Goal: Contribute content: Contribute content

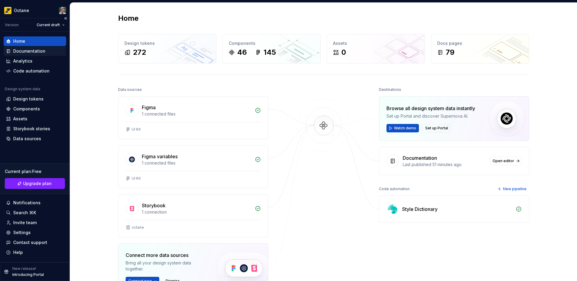
click at [35, 54] on div "Documentation" at bounding box center [29, 51] width 32 height 6
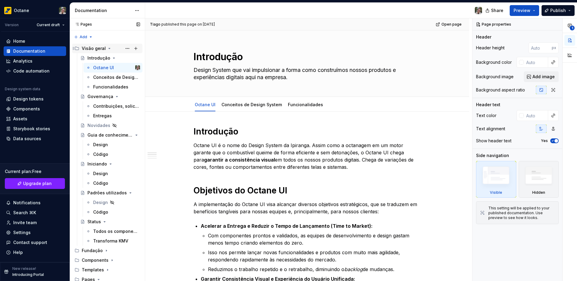
click at [108, 48] on icon "Page tree" at bounding box center [109, 48] width 5 height 5
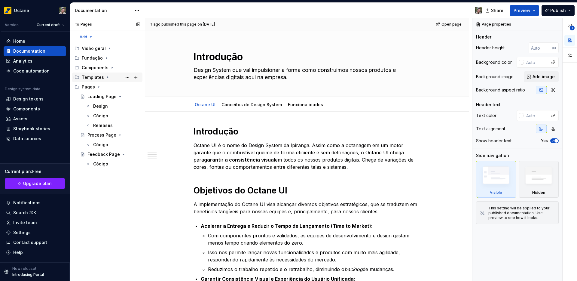
click at [107, 77] on icon "Page tree" at bounding box center [107, 77] width 5 height 5
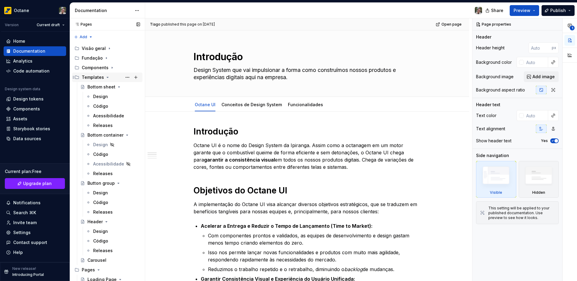
click at [107, 77] on icon "Page tree" at bounding box center [107, 77] width 5 height 5
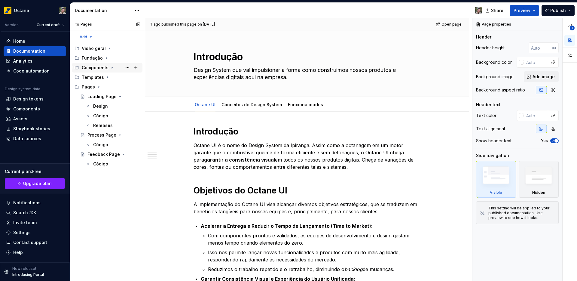
click at [111, 69] on icon "Page tree" at bounding box center [112, 67] width 5 height 5
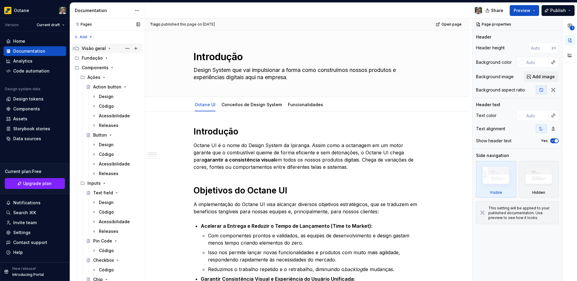
click at [96, 51] on div "Visão geral" at bounding box center [94, 48] width 24 height 6
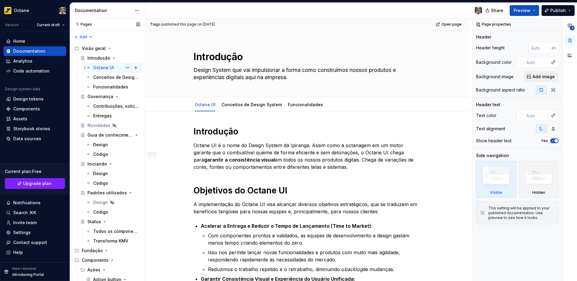
click at [101, 66] on div "Octane UI" at bounding box center [103, 68] width 21 height 6
click at [109, 77] on div "Conceitos de Design System" at bounding box center [107, 77] width 29 height 6
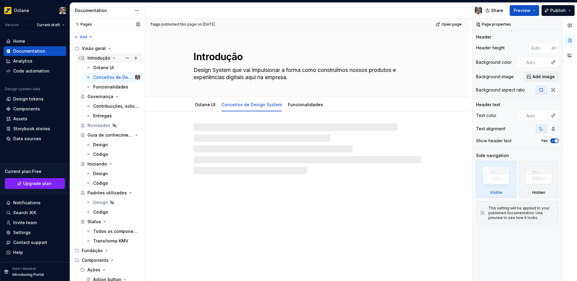
click at [96, 59] on div "Introdução" at bounding box center [99, 58] width 23 height 6
click at [99, 95] on div "Governança" at bounding box center [101, 97] width 26 height 6
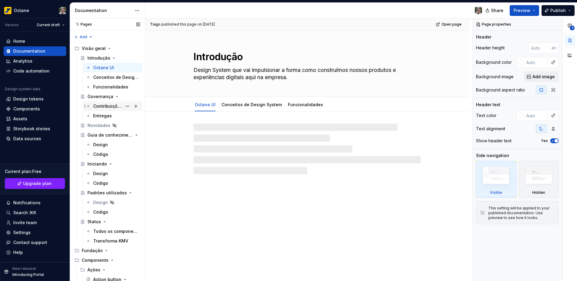
click at [104, 108] on div "Contribuições, solicitações e bugs" at bounding box center [107, 106] width 29 height 6
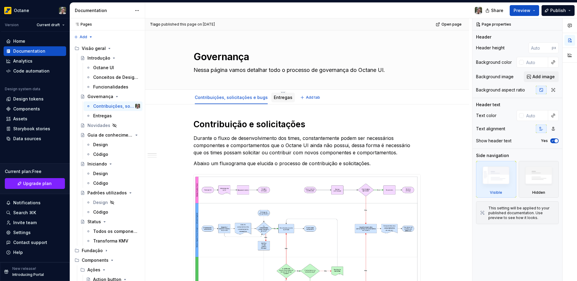
click at [280, 99] on link "Entregas" at bounding box center [283, 97] width 19 height 5
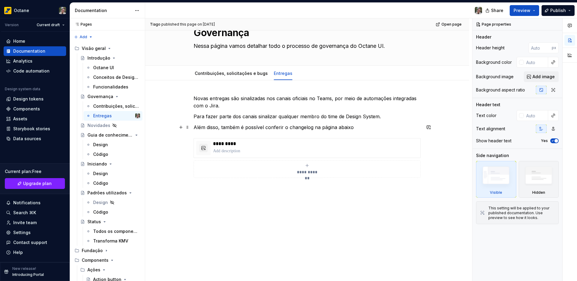
scroll to position [26, 0]
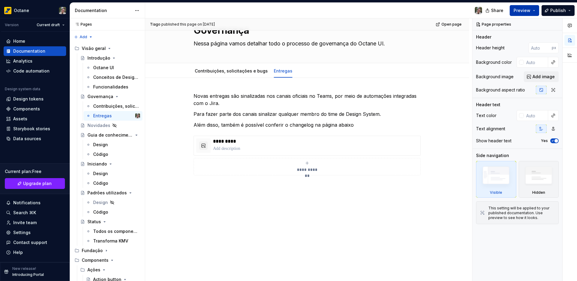
click at [525, 5] on button "Preview" at bounding box center [524, 10] width 29 height 11
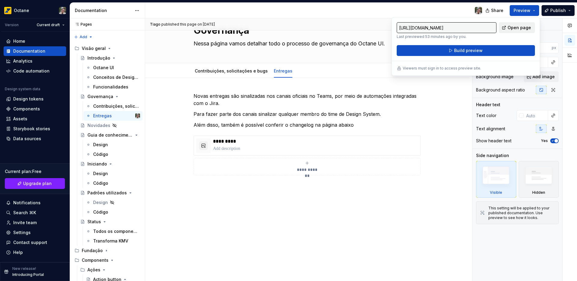
click at [510, 26] on span "Open page" at bounding box center [519, 28] width 23 height 6
click at [261, 149] on p at bounding box center [315, 149] width 205 height 6
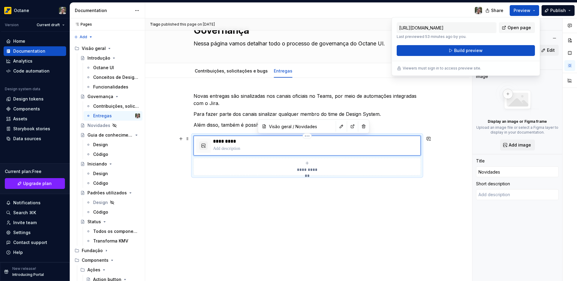
click at [260, 146] on p at bounding box center [315, 149] width 205 height 6
click at [230, 143] on p "*********" at bounding box center [315, 141] width 205 height 6
click at [98, 128] on div "Novidades" at bounding box center [99, 125] width 23 height 6
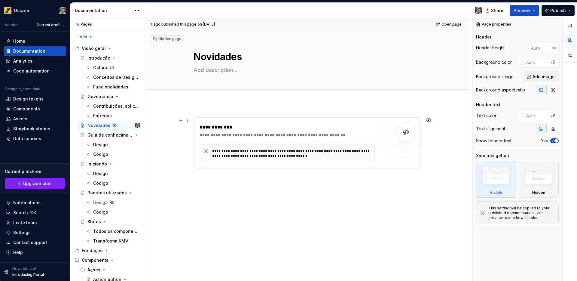
click at [243, 137] on div "**********" at bounding box center [287, 135] width 175 height 6
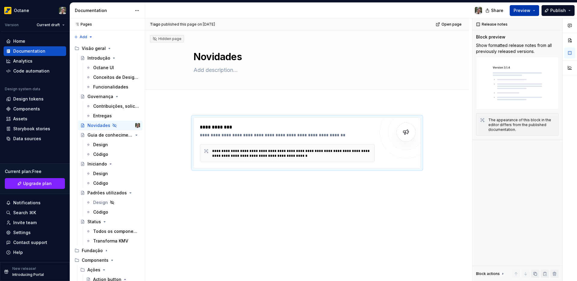
click at [525, 11] on span "Preview" at bounding box center [522, 11] width 17 height 6
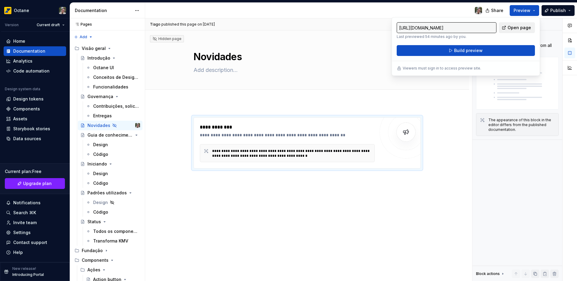
click at [511, 30] on span "Open page" at bounding box center [519, 28] width 23 height 6
click at [330, 131] on div "**********" at bounding box center [287, 127] width 175 height 7
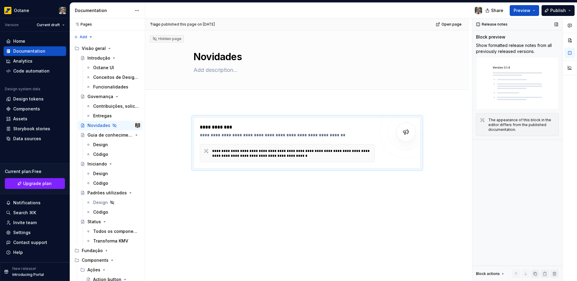
click at [494, 122] on div "The appearance of this block in the editor differs from the published documenta…" at bounding box center [522, 125] width 66 height 14
click at [502, 88] on img at bounding box center [517, 83] width 83 height 53
click at [318, 159] on div "**********" at bounding box center [287, 153] width 175 height 18
click at [274, 155] on div "**********" at bounding box center [291, 154] width 159 height 10
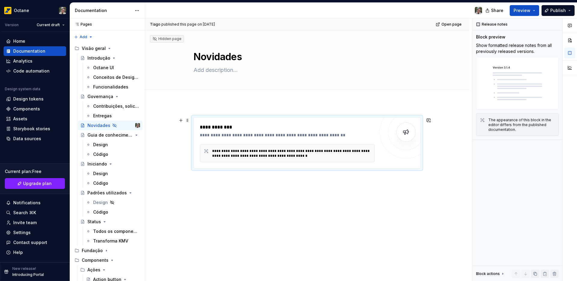
click at [411, 154] on div at bounding box center [406, 132] width 53 height 53
click at [410, 140] on div at bounding box center [406, 131] width 19 height 19
click at [409, 137] on img at bounding box center [406, 132] width 12 height 12
click at [526, 75] on img at bounding box center [517, 83] width 83 height 53
click at [523, 82] on img at bounding box center [517, 83] width 83 height 53
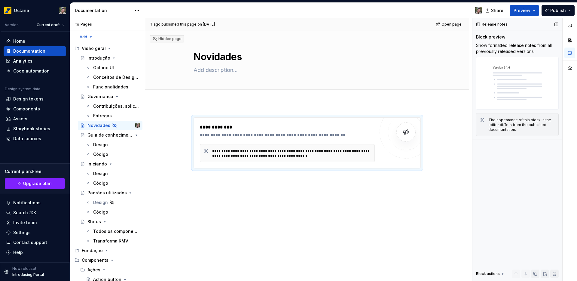
click at [523, 82] on img at bounding box center [517, 83] width 83 height 53
click at [494, 95] on img at bounding box center [517, 83] width 83 height 53
click at [224, 200] on div "**********" at bounding box center [307, 181] width 324 height 157
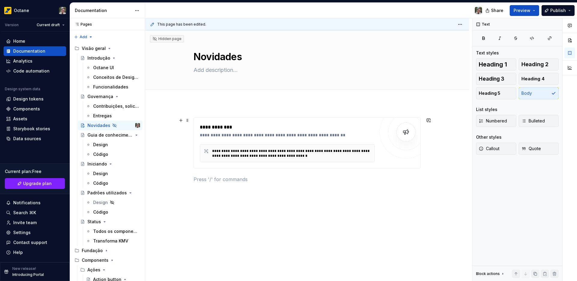
click at [411, 134] on img at bounding box center [406, 132] width 12 height 12
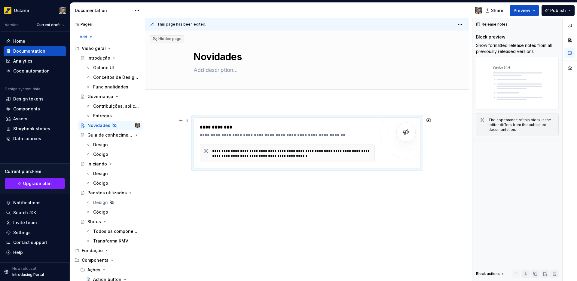
click at [406, 135] on img at bounding box center [406, 132] width 12 height 12
click at [353, 149] on div "**********" at bounding box center [291, 154] width 159 height 10
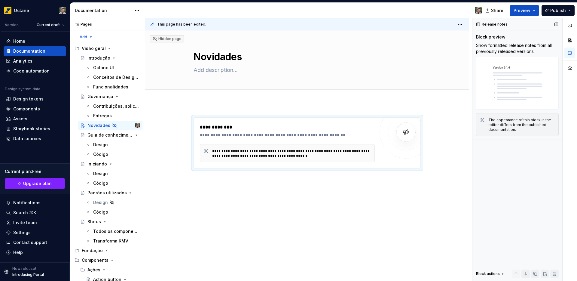
click at [489, 42] on div "Block preview Show formatted release notes from all previously released version…" at bounding box center [517, 71] width 83 height 75
click at [485, 118] on div "The appearance of this block in the editor differs from the published documenta…" at bounding box center [517, 124] width 75 height 15
click at [484, 124] on div "The appearance of this block in the editor differs from the published documenta…" at bounding box center [517, 124] width 75 height 15
click at [481, 120] on icon at bounding box center [482, 120] width 5 height 5
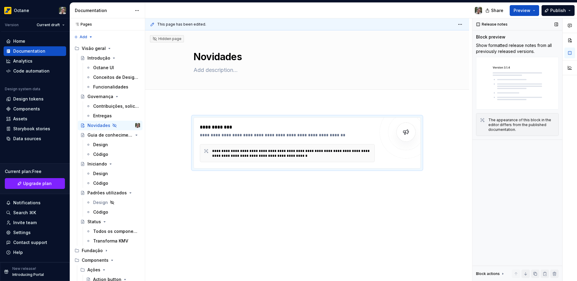
click at [490, 129] on div "The appearance of this block in the editor differs from the published documenta…" at bounding box center [522, 125] width 66 height 14
click at [229, 160] on div "**********" at bounding box center [287, 153] width 175 height 18
click at [206, 151] on icon at bounding box center [206, 151] width 5 height 5
click at [210, 141] on div "**********" at bounding box center [287, 143] width 175 height 38
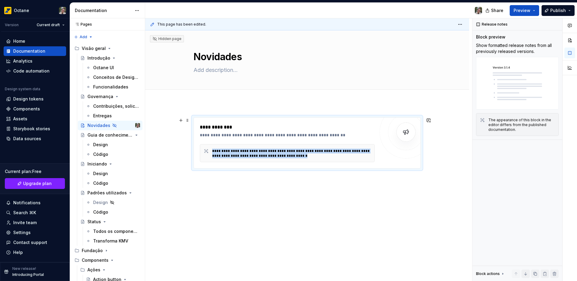
click at [210, 141] on div "**********" at bounding box center [287, 143] width 175 height 38
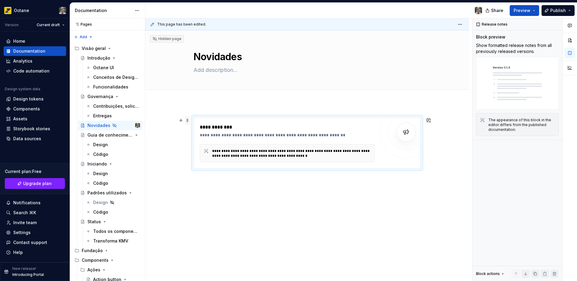
click at [187, 122] on span at bounding box center [187, 120] width 5 height 8
click at [359, 138] on div "**********" at bounding box center [287, 135] width 175 height 6
click at [98, 144] on div "Design" at bounding box center [100, 145] width 15 height 6
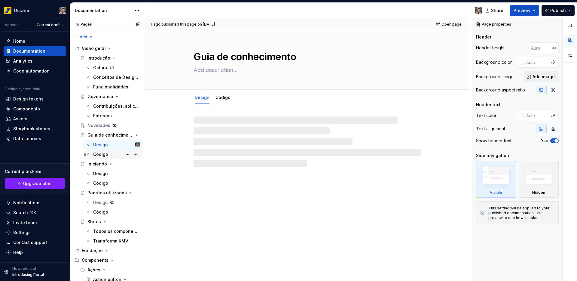
click at [100, 154] on div "Código" at bounding box center [100, 154] width 15 height 6
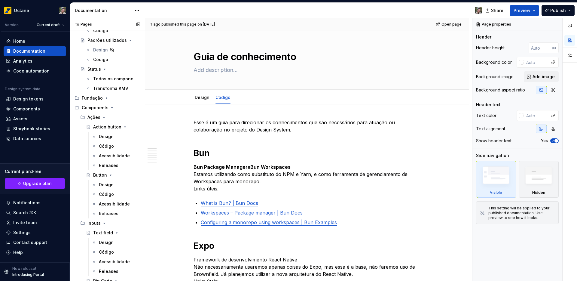
scroll to position [187, 0]
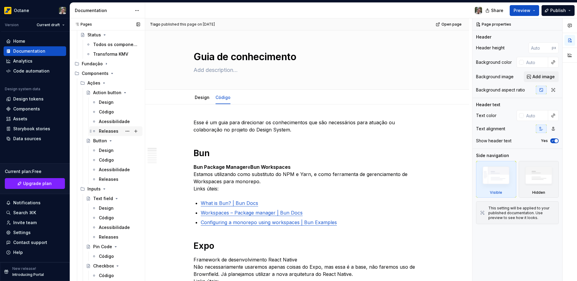
click at [104, 130] on div "Releases" at bounding box center [109, 131] width 20 height 6
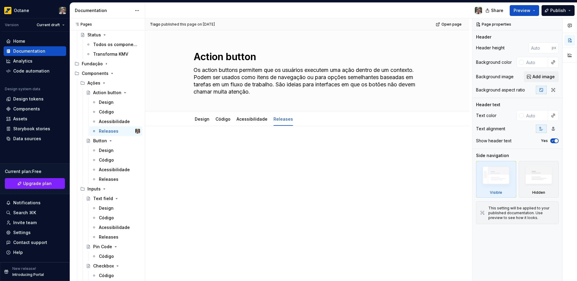
type textarea "*"
click at [267, 140] on p at bounding box center [307, 143] width 227 height 7
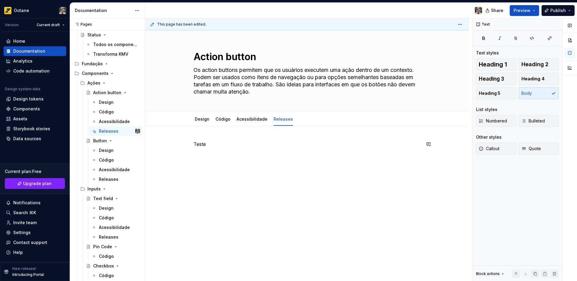
click at [309, 170] on div "Teste" at bounding box center [307, 155] width 227 height 30
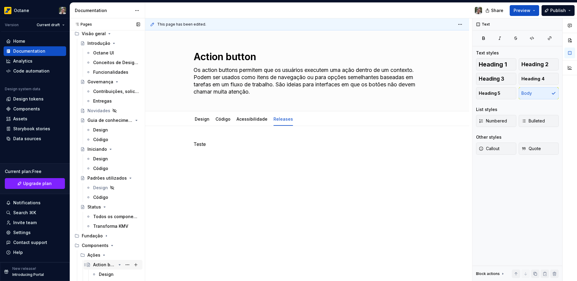
scroll to position [13, 0]
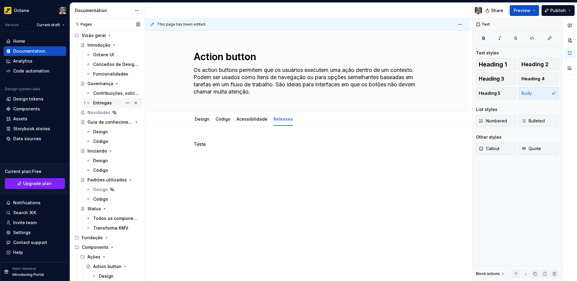
click at [104, 102] on div "Entregas" at bounding box center [102, 103] width 19 height 6
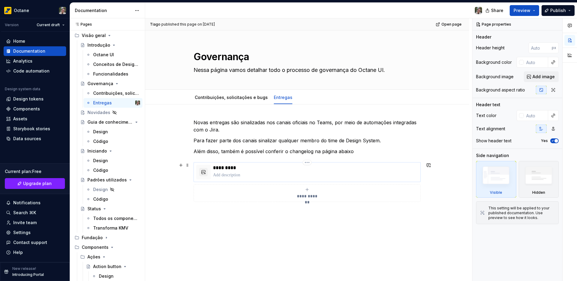
click at [225, 172] on p at bounding box center [315, 175] width 205 height 6
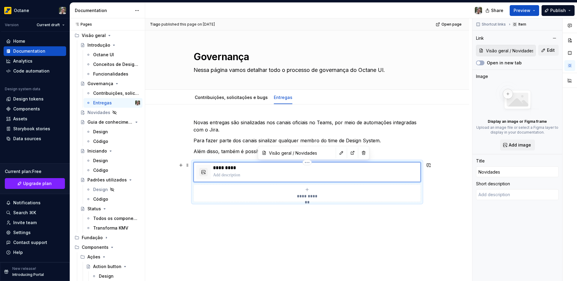
click at [224, 168] on p "*********" at bounding box center [315, 168] width 205 height 6
click at [322, 177] on p at bounding box center [315, 175] width 205 height 6
click at [98, 114] on div "Novidades" at bounding box center [99, 112] width 23 height 6
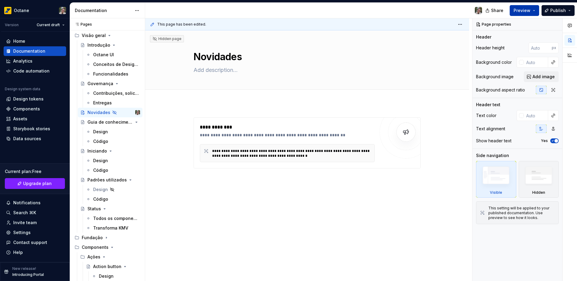
click at [519, 7] on button "Preview" at bounding box center [524, 10] width 29 height 11
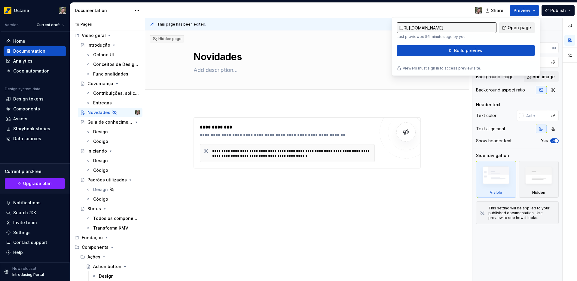
click at [511, 25] on span "Open page" at bounding box center [519, 28] width 23 height 6
click at [318, 111] on div "**********" at bounding box center [307, 188] width 324 height 171
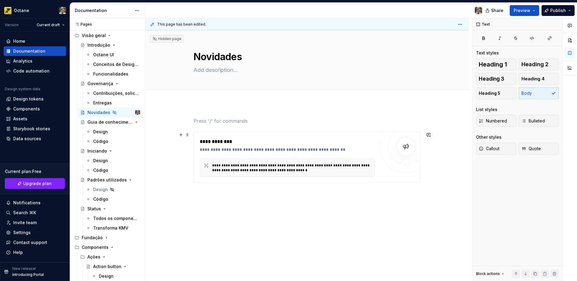
click at [404, 147] on img at bounding box center [406, 146] width 12 height 12
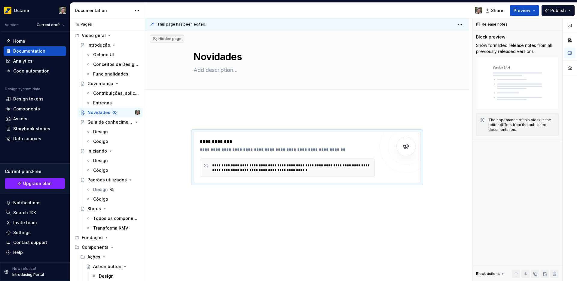
scroll to position [4, 0]
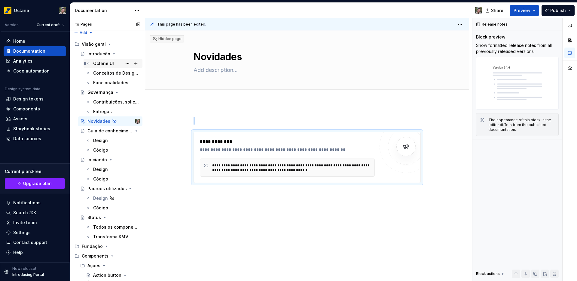
click at [99, 61] on div "Octane UI" at bounding box center [103, 63] width 21 height 6
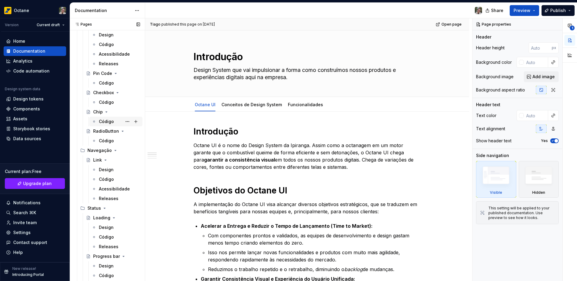
scroll to position [396, 0]
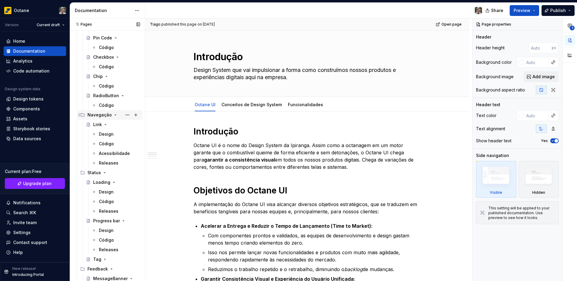
click at [113, 115] on icon "Page tree" at bounding box center [115, 114] width 5 height 5
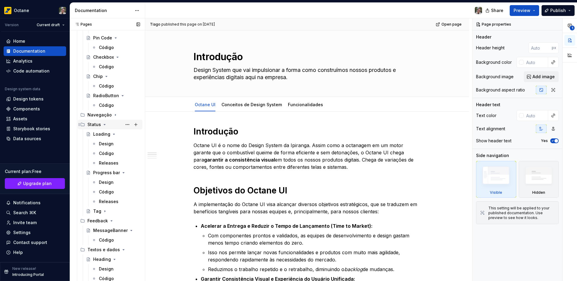
click at [105, 123] on icon "Page tree" at bounding box center [104, 124] width 5 height 5
click at [109, 133] on icon "Page tree" at bounding box center [111, 134] width 5 height 5
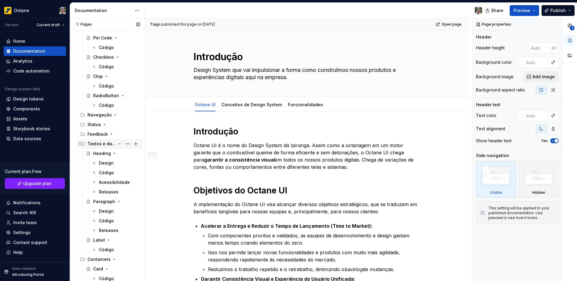
click at [117, 143] on icon "Page tree" at bounding box center [119, 143] width 5 height 5
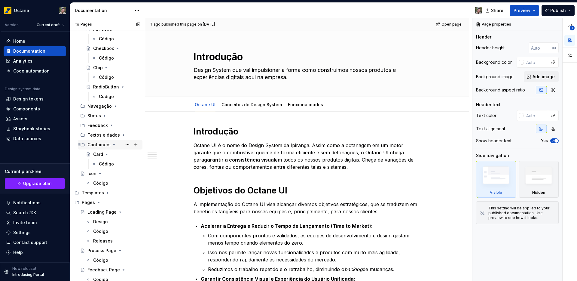
click at [114, 143] on icon "Page tree" at bounding box center [114, 144] width 5 height 5
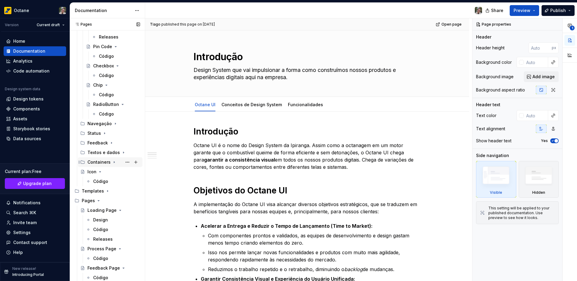
scroll to position [386, 0]
click at [99, 174] on icon "Page tree" at bounding box center [100, 173] width 5 height 5
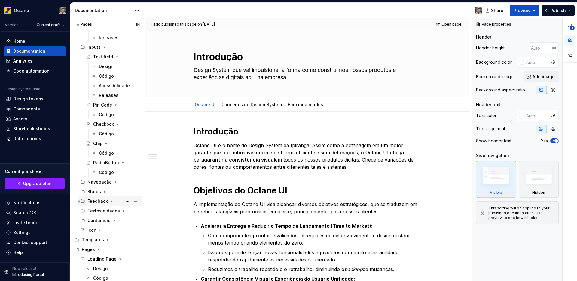
scroll to position [328, 0]
click at [125, 124] on button "Page tree" at bounding box center [127, 125] width 8 height 8
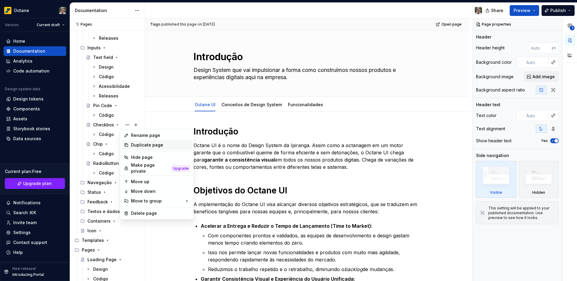
click at [149, 147] on div "Duplicate page" at bounding box center [160, 145] width 59 height 6
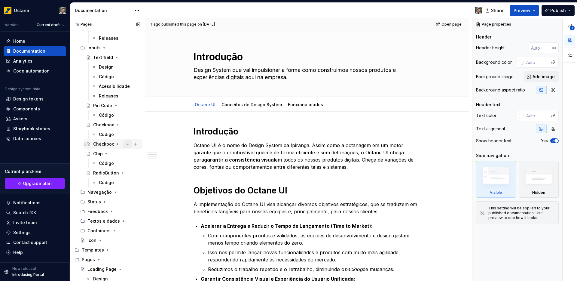
click at [123, 144] on button "Page tree" at bounding box center [127, 144] width 8 height 8
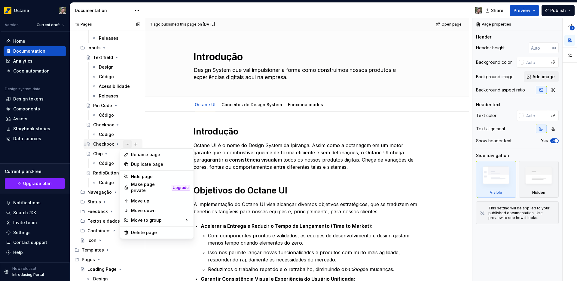
click at [122, 144] on div "Pages Pages Add Accessibility guide for tree Page tree. Navigate the tree with …" at bounding box center [107, 150] width 75 height 265
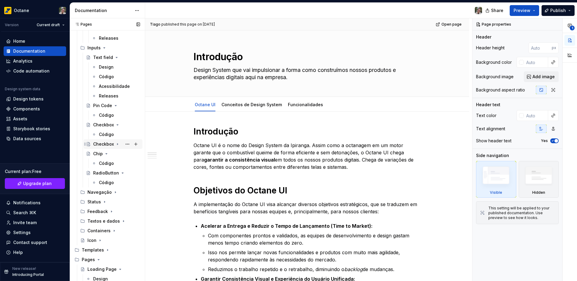
click at [104, 145] on div "Checkbox" at bounding box center [103, 144] width 21 height 6
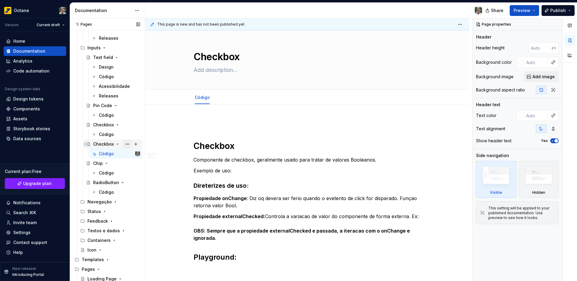
click at [126, 144] on button "Page tree" at bounding box center [127, 144] width 8 height 8
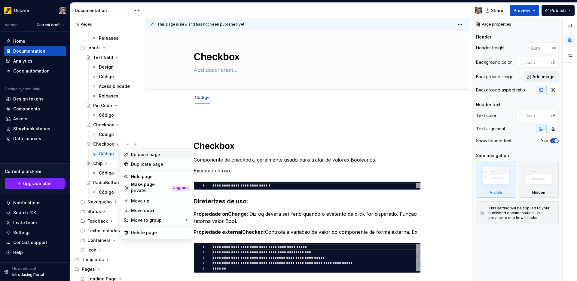
type textarea "*"
click at [143, 155] on div "Rename page" at bounding box center [160, 155] width 59 height 6
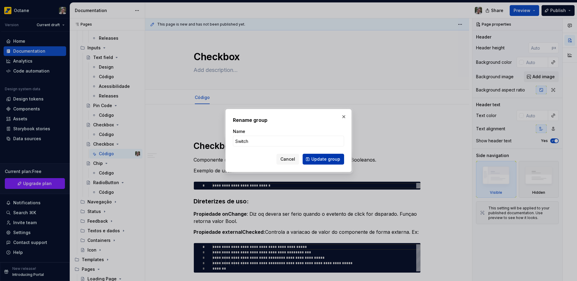
type input "Switch"
click at [335, 161] on span "Update group" at bounding box center [326, 159] width 29 height 6
type textarea "*"
type textarea "Switch"
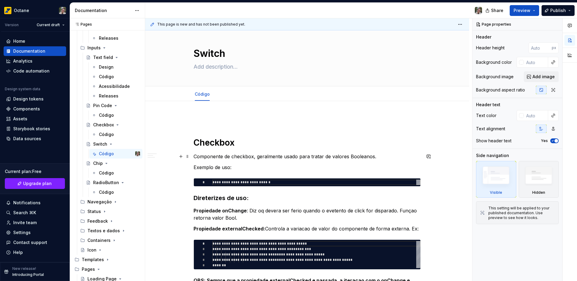
type textarea "*"
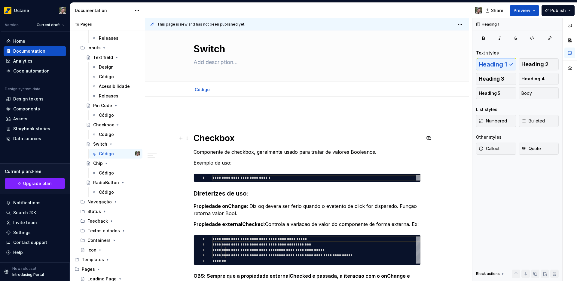
click at [217, 137] on h1 "Checkbox" at bounding box center [307, 138] width 227 height 11
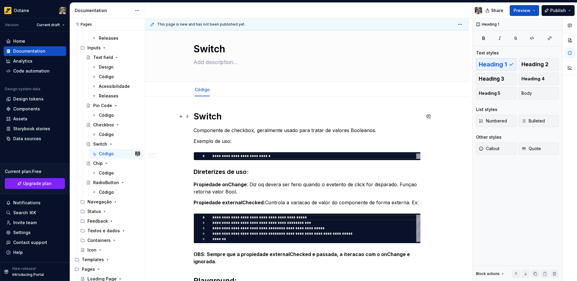
click at [266, 117] on h1 "Switch" at bounding box center [307, 116] width 227 height 11
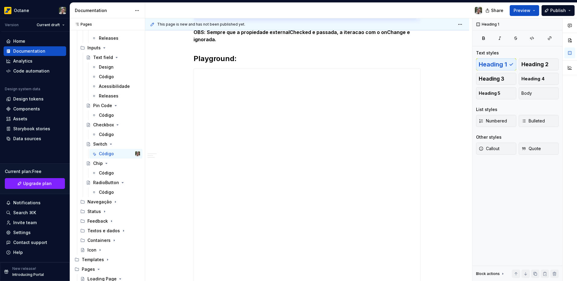
scroll to position [236, 0]
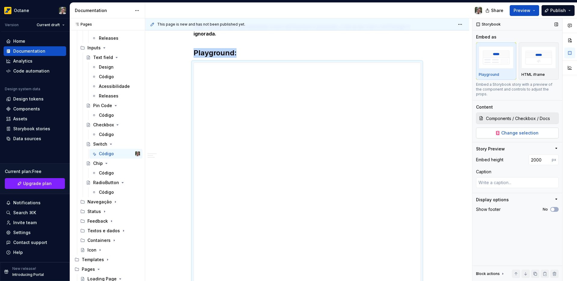
click at [502, 130] on span "Change selection" at bounding box center [520, 133] width 37 height 6
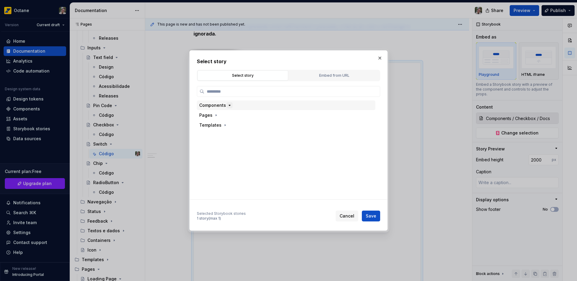
click at [229, 105] on icon "button" at bounding box center [230, 105] width 2 height 1
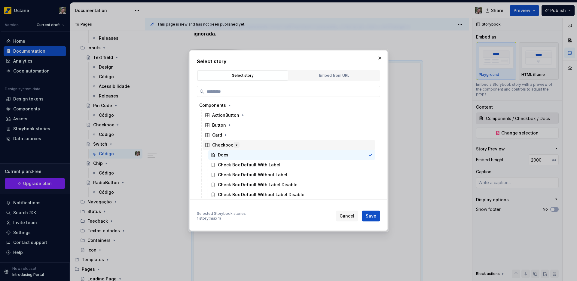
click at [236, 144] on icon "button" at bounding box center [236, 145] width 5 height 5
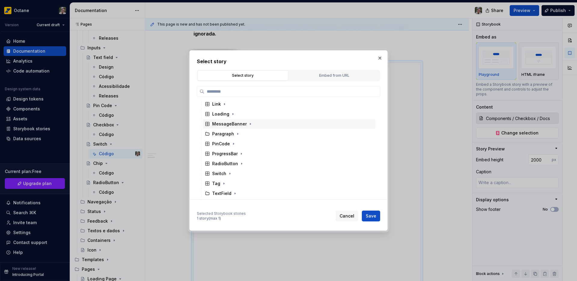
scroll to position [111, 0]
click at [230, 153] on icon "button" at bounding box center [230, 153] width 5 height 5
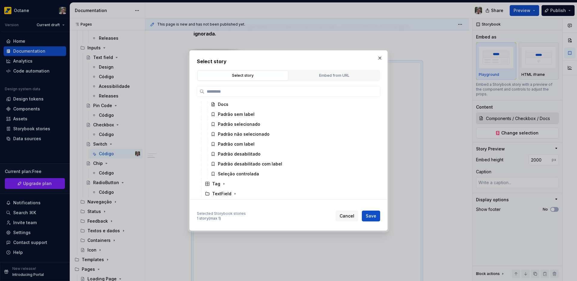
scroll to position [169, 0]
click at [233, 104] on div "Docs" at bounding box center [291, 105] width 167 height 10
click at [370, 214] on span "Save" at bounding box center [371, 216] width 11 height 6
type textarea "*"
type input "Components / Switch / Docs"
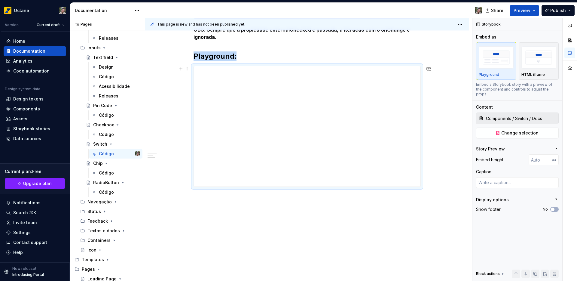
scroll to position [232, 0]
click at [526, 14] on button "Preview" at bounding box center [524, 10] width 29 height 11
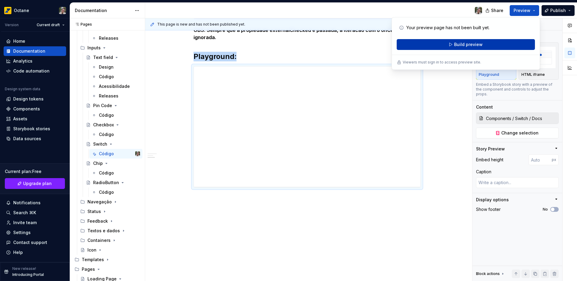
click at [482, 45] on button "Build preview" at bounding box center [466, 44] width 138 height 11
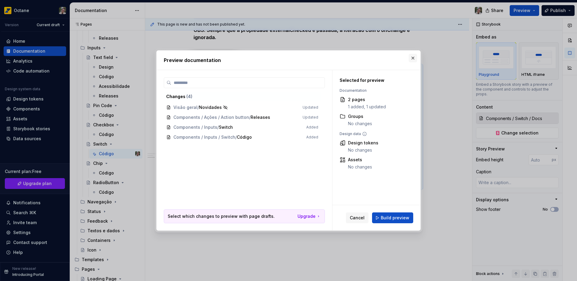
click at [411, 60] on button "button" at bounding box center [413, 58] width 8 height 8
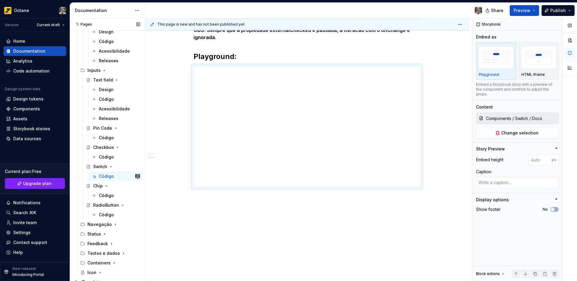
scroll to position [190, 0]
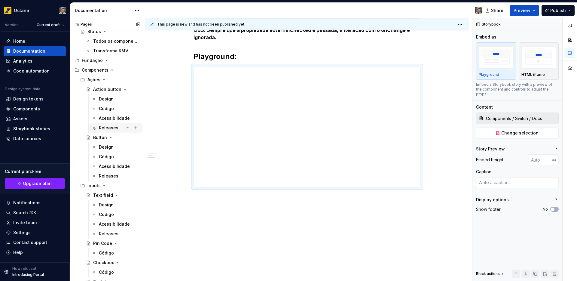
click at [105, 127] on div "Releases" at bounding box center [109, 128] width 20 height 6
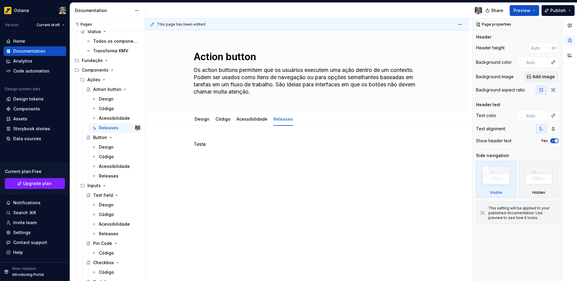
click at [200, 148] on div "Teste" at bounding box center [307, 151] width 227 height 23
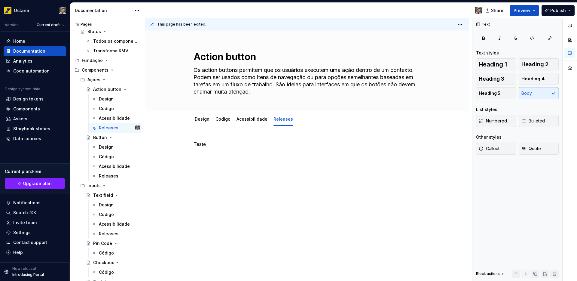
click at [200, 148] on div "Teste" at bounding box center [307, 151] width 227 height 23
click at [201, 146] on p "Teste" at bounding box center [307, 143] width 227 height 7
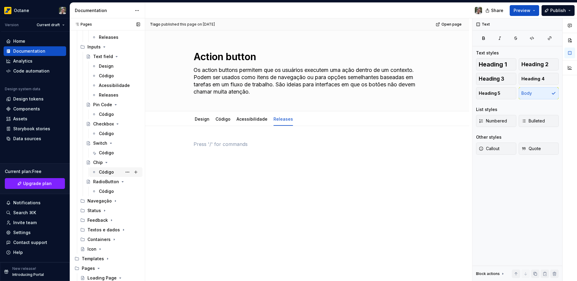
scroll to position [334, 0]
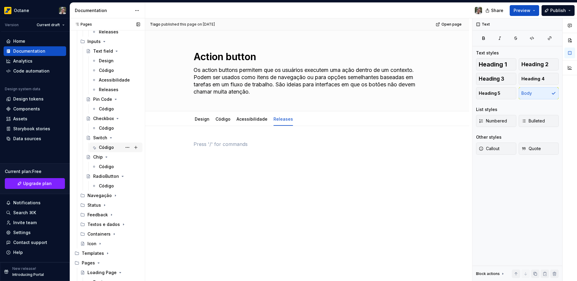
click at [107, 147] on div "Código" at bounding box center [106, 147] width 15 height 6
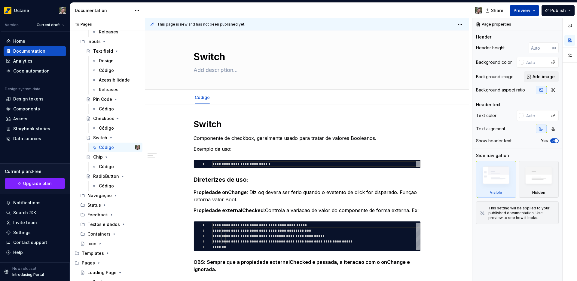
click at [517, 8] on span "Preview" at bounding box center [522, 11] width 17 height 6
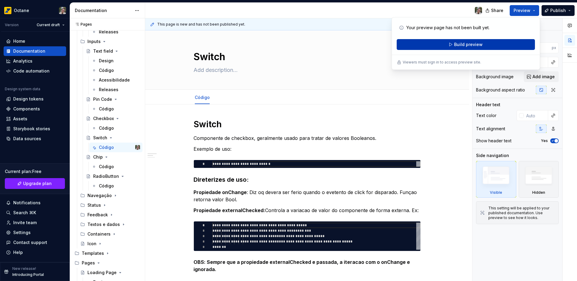
click at [447, 44] on button "Build preview" at bounding box center [466, 44] width 138 height 11
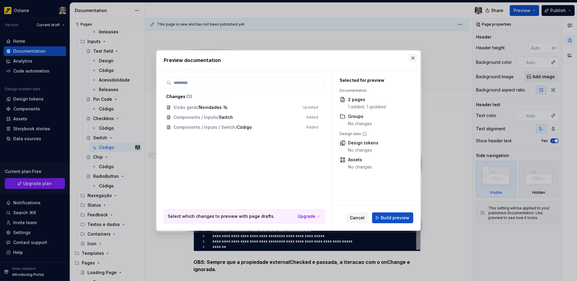
click at [412, 59] on button "button" at bounding box center [413, 58] width 8 height 8
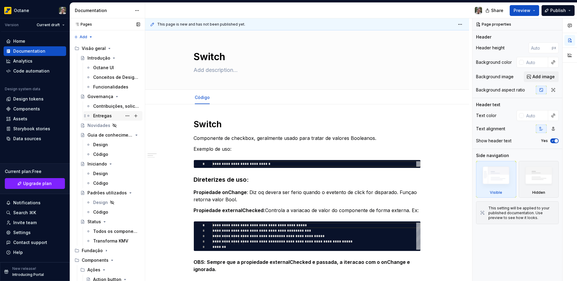
click at [106, 115] on div "Entregas" at bounding box center [102, 116] width 19 height 6
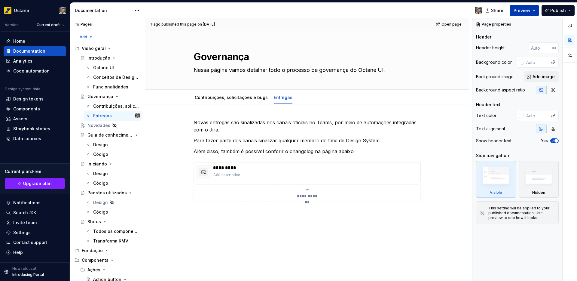
click at [520, 14] on button "Preview" at bounding box center [524, 10] width 29 height 11
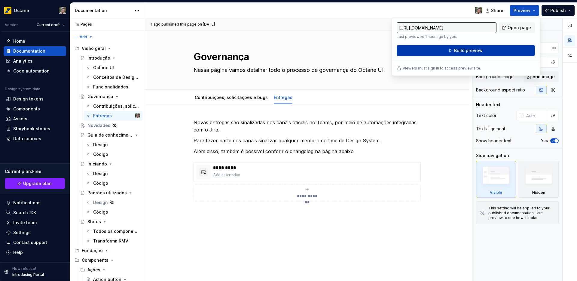
click at [468, 47] on button "Build preview" at bounding box center [466, 50] width 138 height 11
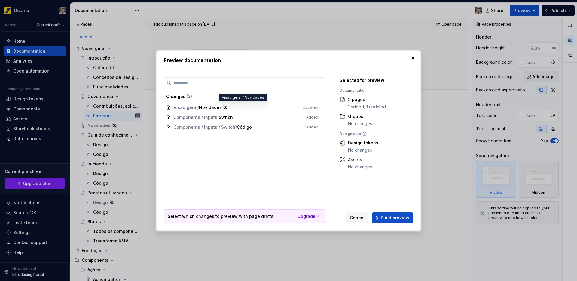
click at [201, 109] on span "Visão geral / Novidades Updated" at bounding box center [242, 108] width 157 height 10
click at [302, 107] on span "Visão geral / Novidades Updated" at bounding box center [242, 108] width 157 height 10
click at [309, 107] on span "Visão geral / Novidades Updated" at bounding box center [242, 108] width 157 height 10
click at [361, 216] on span "Cancel" at bounding box center [357, 218] width 15 height 6
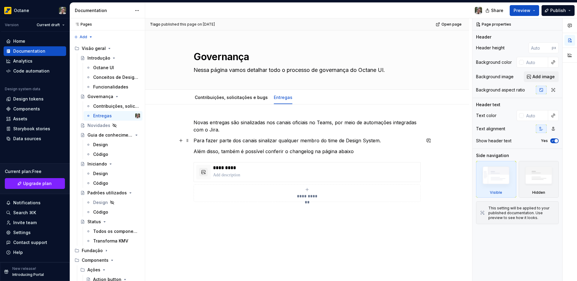
click at [308, 140] on p "Para fazer parte dos canais sinalizar qualquer membro do time de Design System." at bounding box center [307, 140] width 227 height 7
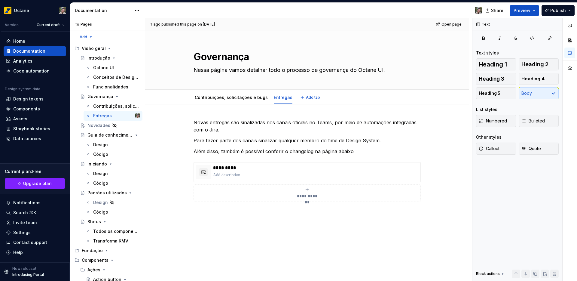
type textarea "*"
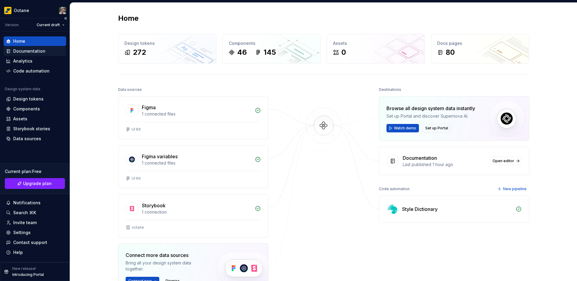
click at [42, 52] on div "Documentation" at bounding box center [29, 51] width 32 height 6
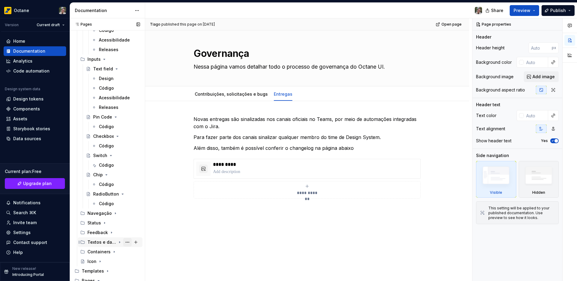
scroll to position [313, 0]
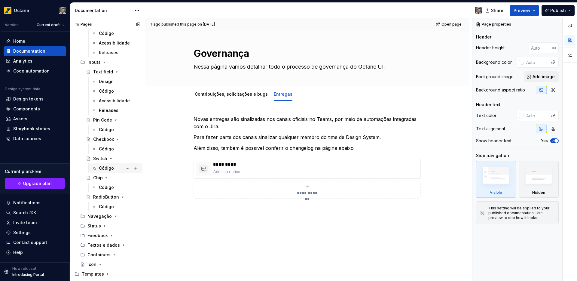
click at [109, 170] on div "Código" at bounding box center [106, 168] width 15 height 6
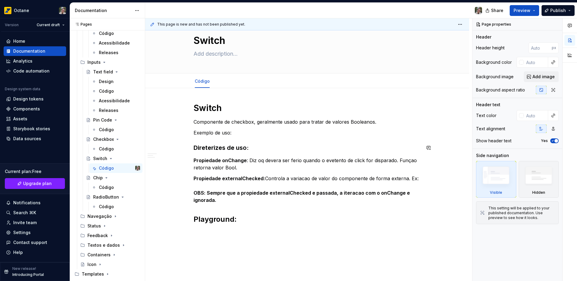
scroll to position [44, 0]
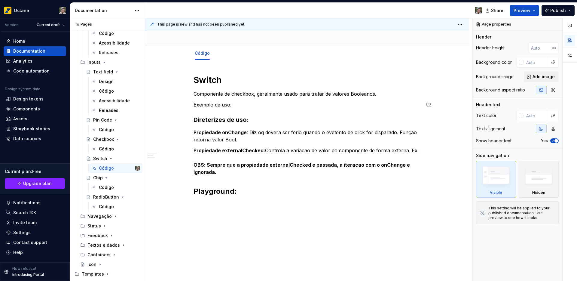
click at [208, 103] on p "Exemplo de uso:" at bounding box center [307, 104] width 227 height 7
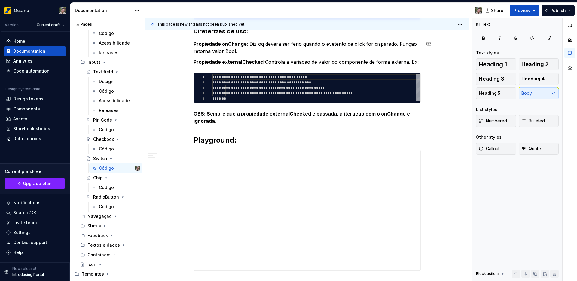
scroll to position [124, 0]
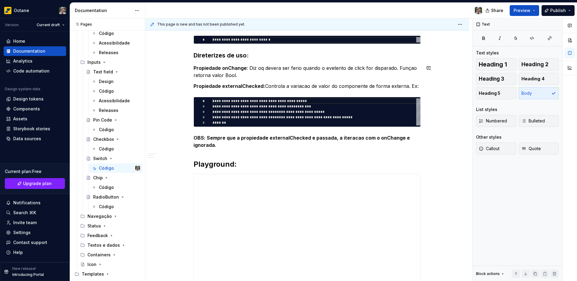
type textarea "*"
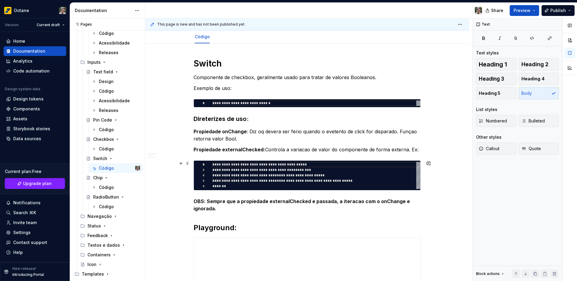
scroll to position [59, 0]
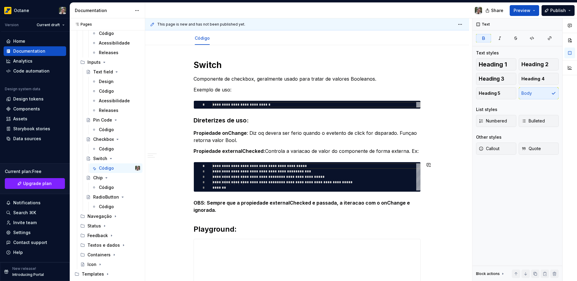
drag, startPoint x: 195, startPoint y: 79, endPoint x: 239, endPoint y: 200, distance: 128.2
click at [239, 200] on div "**********" at bounding box center [307, 217] width 227 height 315
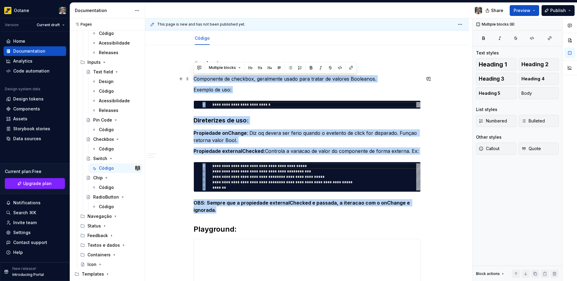
drag, startPoint x: 223, startPoint y: 210, endPoint x: 194, endPoint y: 82, distance: 131.5
click at [194, 82] on div "**********" at bounding box center [307, 217] width 227 height 315
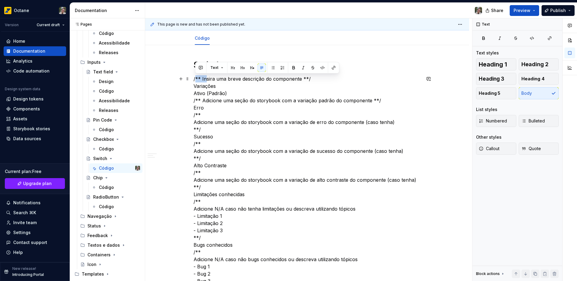
drag, startPoint x: 195, startPoint y: 79, endPoint x: 251, endPoint y: 76, distance: 56.6
click at [215, 78] on p "/** Insira uma breve descrição do componente **/ Variações Ativo (Padrão) /** A…" at bounding box center [307, 201] width 227 height 253
drag, startPoint x: 311, startPoint y: 78, endPoint x: 192, endPoint y: 81, distance: 118.6
drag, startPoint x: 195, startPoint y: 80, endPoint x: 259, endPoint y: 75, distance: 63.6
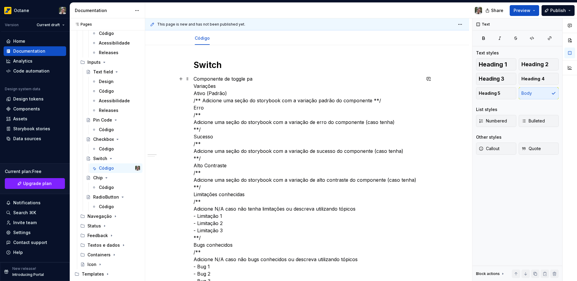
click at [259, 75] on p "Componente de toggle pa Variações Ativo (Padrão) /** Adicione uma seção do stor…" at bounding box center [307, 201] width 227 height 253
drag, startPoint x: 257, startPoint y: 78, endPoint x: 195, endPoint y: 82, distance: 62.4
click at [195, 82] on p "Componente de toggle pa Variações Ativo (Padrão) /** Adicione uma seção do stor…" at bounding box center [307, 201] width 227 height 253
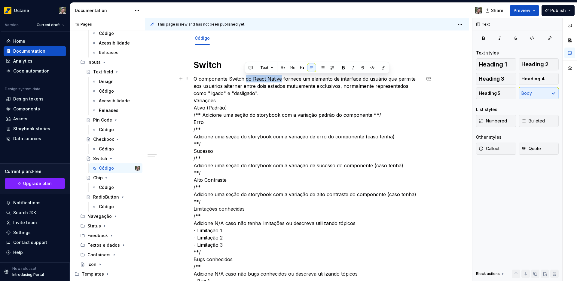
drag, startPoint x: 256, startPoint y: 78, endPoint x: 281, endPoint y: 76, distance: 25.0
click at [281, 76] on p "O componente Switch do React Native fornece um elemento de interface do usuário…" at bounding box center [307, 208] width 227 height 267
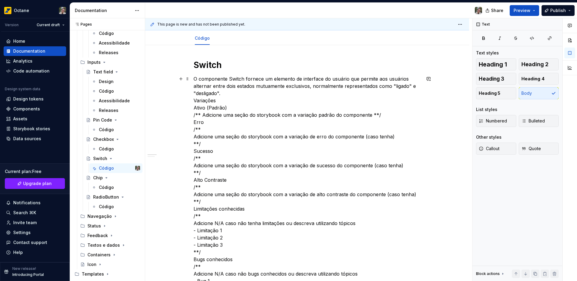
click at [282, 80] on p "O componente Switch fornece um elemento de interface do usuário que permite aos…" at bounding box center [307, 208] width 227 height 267
click at [330, 82] on p "O componente Switch fornece um elemento de interface do usuário que permite aos…" at bounding box center [307, 208] width 227 height 267
click at [372, 79] on p "O componente Switch fornece um elemento de interface do usuário que permite aos…" at bounding box center [307, 208] width 227 height 267
drag, startPoint x: 378, startPoint y: 80, endPoint x: 405, endPoint y: 79, distance: 27.1
click at [405, 79] on p "O componente Switch fornece um elemento de interface do usuário que permite aos…" at bounding box center [307, 208] width 227 height 267
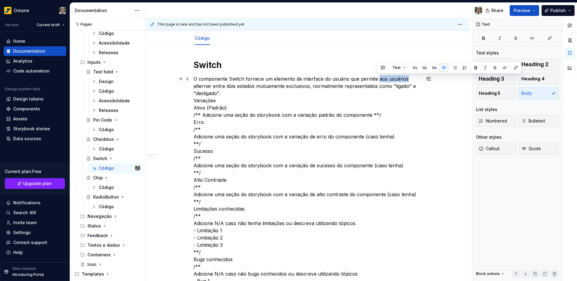
click at [405, 79] on p "O componente Switch fornece um elemento de interface do usuário que permite aos…" at bounding box center [307, 208] width 227 height 267
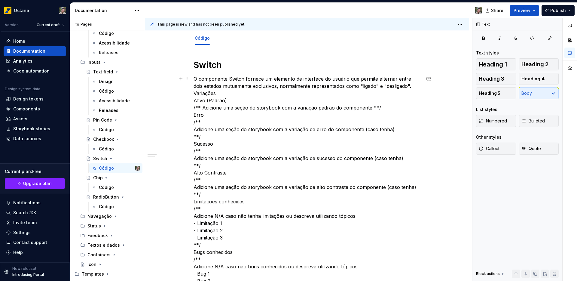
click at [230, 90] on p "O componente Switch fornece um elemento de interface do usuário que permite alt…" at bounding box center [307, 205] width 227 height 260
click at [408, 84] on p "O componente Switch fornece um elemento de interface do usuário que permite alt…" at bounding box center [307, 205] width 227 height 260
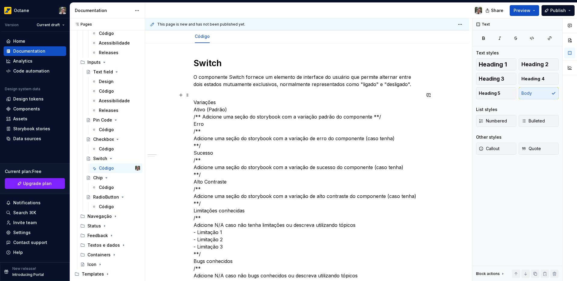
scroll to position [63, 0]
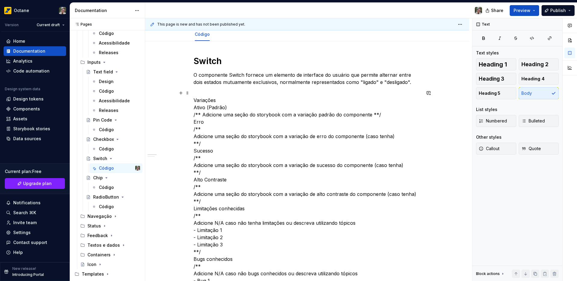
click at [196, 100] on p "Variações Ativo (Padrão) /** Adicione uma seção do storybook com a variação pad…" at bounding box center [307, 215] width 227 height 253
click at [498, 65] on span "Heading 1" at bounding box center [493, 64] width 28 height 6
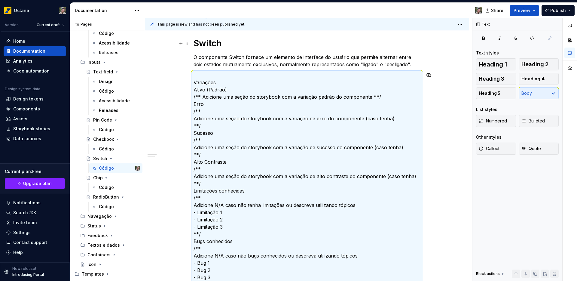
scroll to position [15, 0]
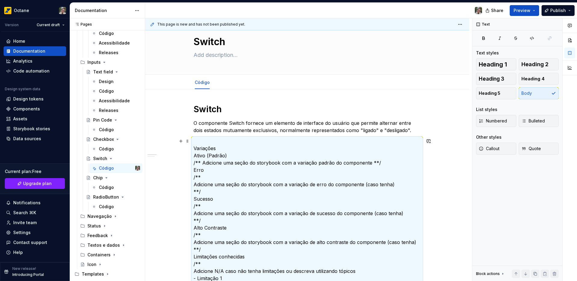
click at [199, 138] on p "Variações Ativo (Padrão) /** Adicione uma seção do storybook com a variação pad…" at bounding box center [307, 263] width 227 height 253
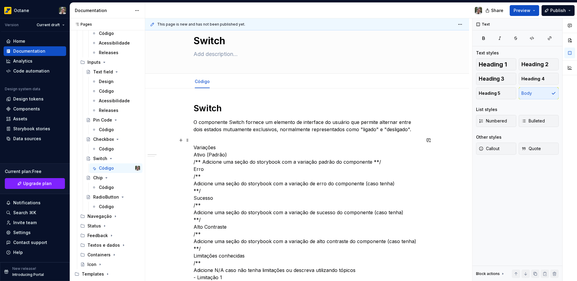
scroll to position [16, 0]
click at [200, 145] on p "Variações Ativo (Padrão) /** Adicione uma seção do storybook com a variação pad…" at bounding box center [307, 262] width 227 height 253
drag, startPoint x: 215, startPoint y: 146, endPoint x: 192, endPoint y: 147, distance: 23.8
click at [486, 66] on span "Heading 1" at bounding box center [493, 64] width 28 height 6
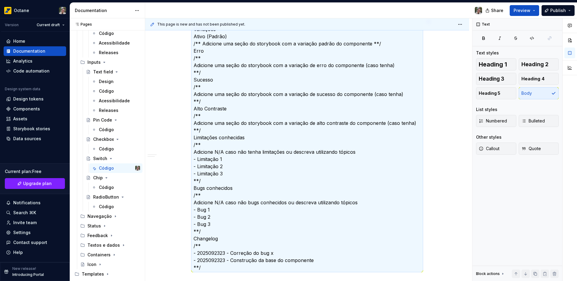
scroll to position [81, 0]
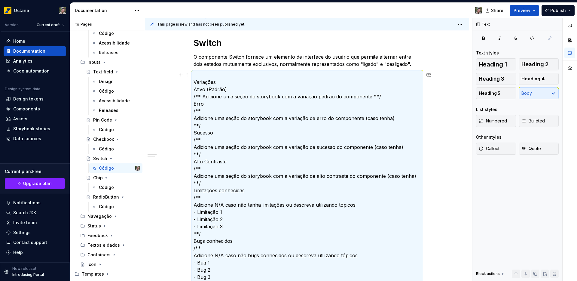
click at [233, 141] on p "Variações Ativo (Padrão) /** Adicione uma seção do storybook com a variação pad…" at bounding box center [307, 197] width 227 height 253
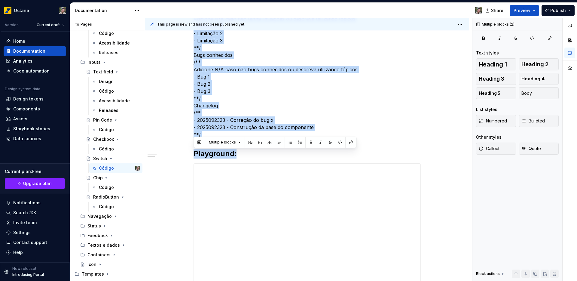
scroll to position [291, 0]
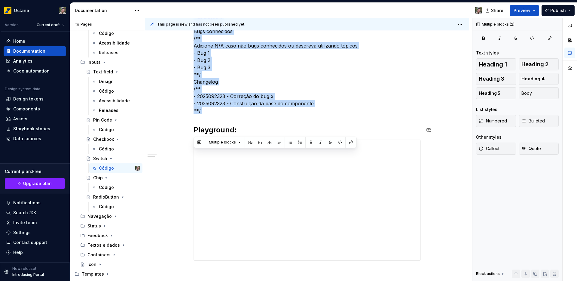
drag, startPoint x: 194, startPoint y: 83, endPoint x: 207, endPoint y: 117, distance: 36.4
click at [207, 117] on div "Switch O componente Switch fornece um elemento de interface do usuário que perm…" at bounding box center [307, 51] width 227 height 447
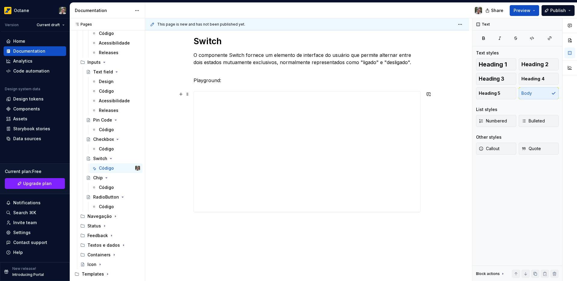
scroll to position [15, 0]
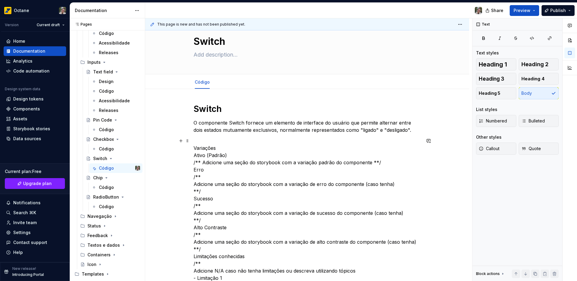
click at [205, 149] on p "Variações Ativo (Padrão) /** Adicione uma seção do storybook com a variação pad…" at bounding box center [307, 263] width 227 height 253
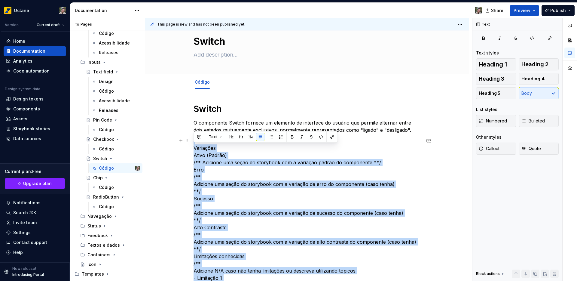
click at [205, 149] on p "Variações Ativo (Padrão) /** Adicione uma seção do storybook com a variação pad…" at bounding box center [307, 263] width 227 height 253
click at [210, 145] on p "Variações Ativo (Padrão) /** Adicione uma seção do storybook com a variação pad…" at bounding box center [307, 263] width 227 height 253
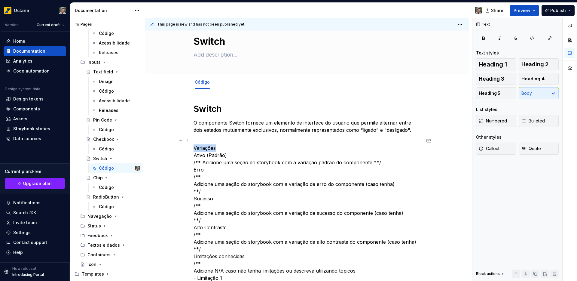
click at [210, 145] on p "Variações Ativo (Padrão) /** Adicione uma seção do storybook com a variação pad…" at bounding box center [307, 263] width 227 height 253
click at [229, 136] on button "button" at bounding box center [231, 137] width 8 height 8
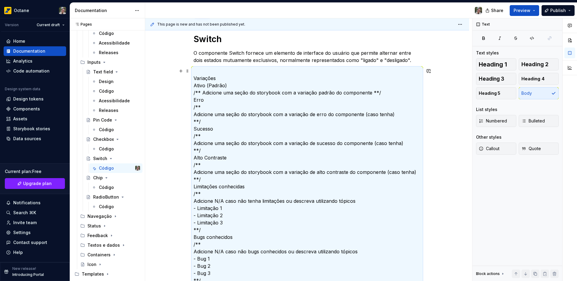
scroll to position [29, 0]
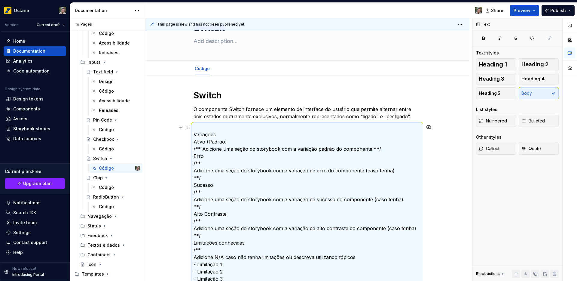
click at [202, 138] on p "Variações Ativo (Padrão) /** Adicione uma seção do storybook com a variação pad…" at bounding box center [307, 250] width 227 height 253
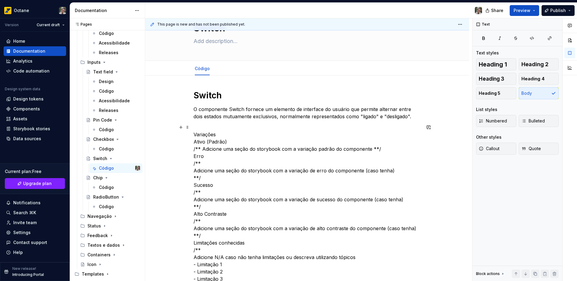
click at [200, 126] on p "Variações Ativo (Padrão) /** Adicione uma seção do storybook com a variação pad…" at bounding box center [307, 250] width 227 height 253
click at [532, 67] on span "Heading 2" at bounding box center [535, 64] width 27 height 6
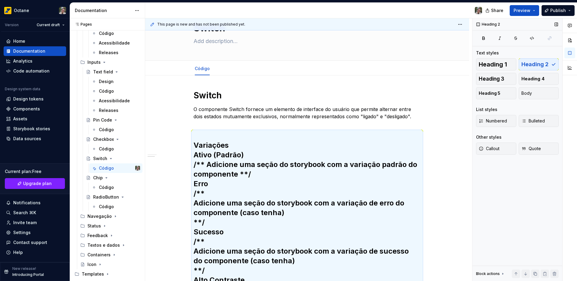
scroll to position [141, 0]
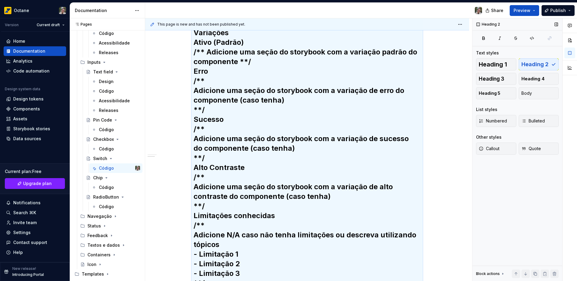
click at [532, 67] on div "Heading 1 Heading 2 Heading 3 Heading 4 Heading 5 Body" at bounding box center [517, 78] width 83 height 41
click at [218, 157] on h2 "Variações Ativo (Padrão) /** Adicione uma seção do storybook com a variação pad…" at bounding box center [307, 215] width 227 height 395
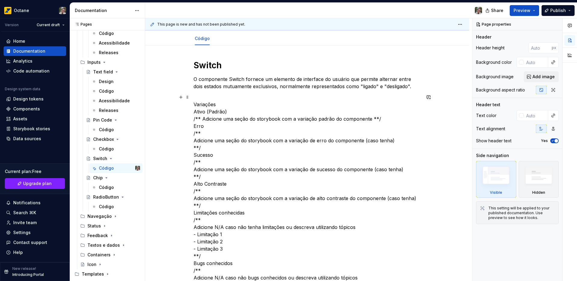
scroll to position [16, 0]
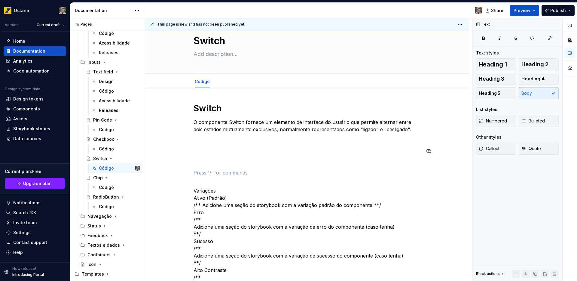
click at [534, 59] on button "Heading 2" at bounding box center [539, 64] width 40 height 12
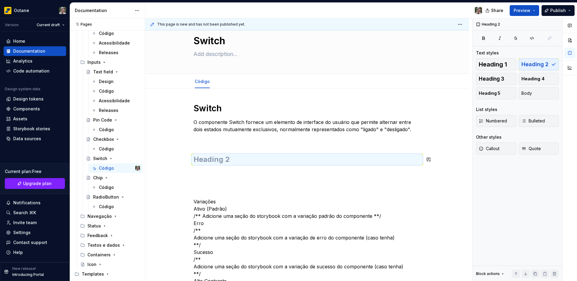
click at [230, 161] on h2 at bounding box center [307, 160] width 227 height 10
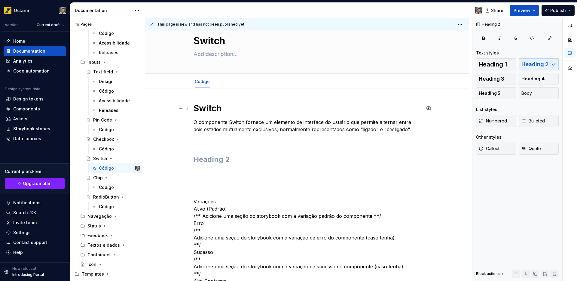
click at [207, 112] on h1 "Switch" at bounding box center [307, 108] width 227 height 11
click at [206, 162] on h2 at bounding box center [307, 160] width 227 height 10
click at [487, 63] on span "Heading 1" at bounding box center [493, 64] width 28 height 6
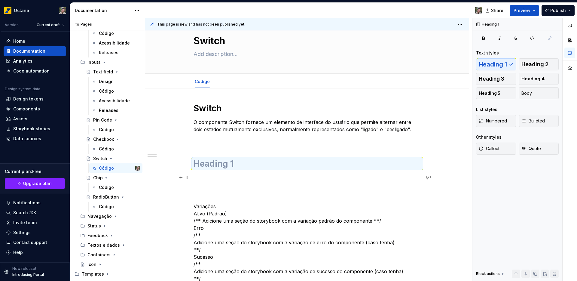
click at [209, 167] on h1 at bounding box center [307, 163] width 227 height 11
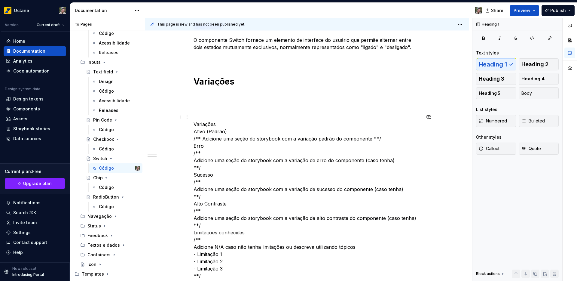
scroll to position [112, 0]
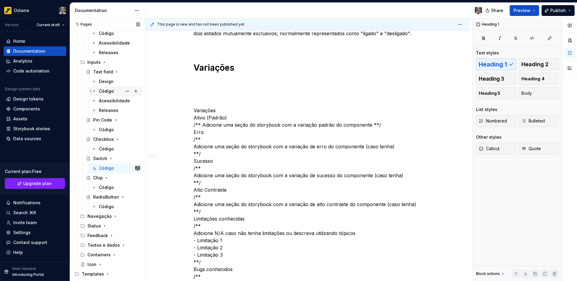
click at [110, 89] on div "Código" at bounding box center [106, 91] width 15 height 6
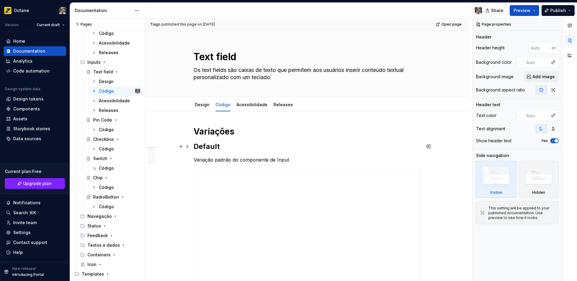
click at [206, 147] on h2 "Default" at bounding box center [307, 147] width 227 height 10
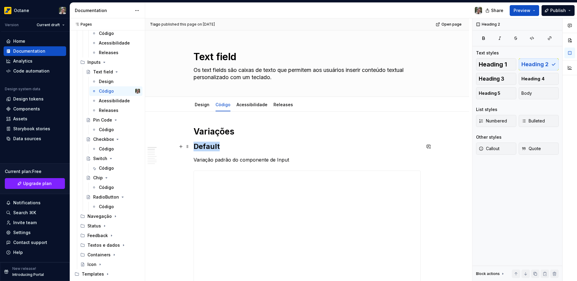
click at [206, 147] on h2 "Default" at bounding box center [307, 147] width 227 height 10
click at [207, 149] on h2 "Default" at bounding box center [307, 147] width 227 height 10
click at [205, 131] on h1 "Variações" at bounding box center [307, 131] width 227 height 11
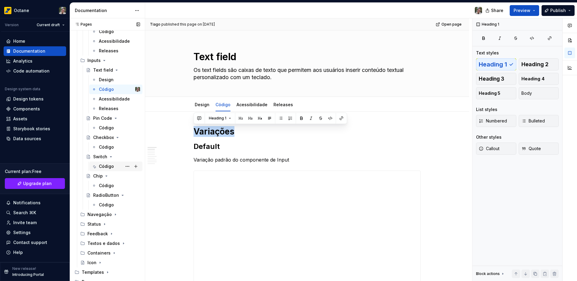
scroll to position [316, 0]
click at [104, 166] on div "Código" at bounding box center [106, 166] width 15 height 6
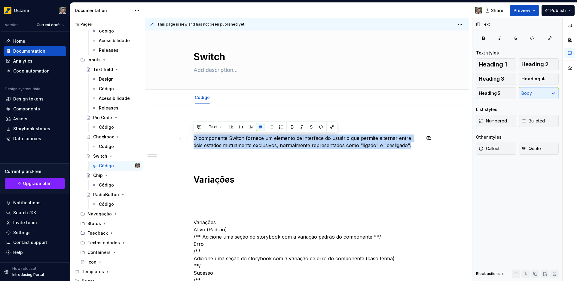
drag, startPoint x: 194, startPoint y: 139, endPoint x: 404, endPoint y: 147, distance: 209.8
click at [404, 147] on p "O componente Switch fornece um elemento de interface do usuário que permite alt…" at bounding box center [307, 141] width 227 height 14
copy p "O componente Switch fornece um elemento de interface do usuário que permite alt…"
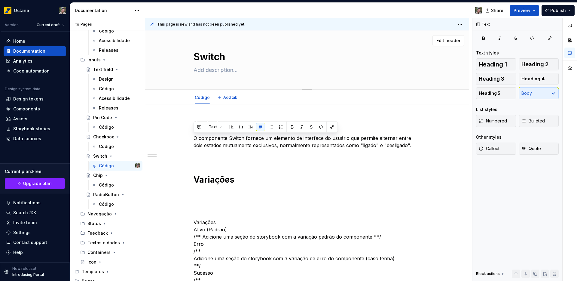
click at [235, 71] on textarea at bounding box center [305, 70] width 227 height 10
paste textarea "O componente Switch fornece um elemento de interface do usuário que permite alt…"
type textarea "*"
type textarea "O componente Switch fornece um elemento de interface do usuário que permite alt…"
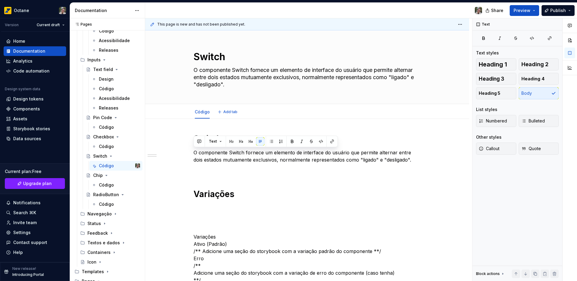
type textarea "*"
type textarea "O componente Switch fornece um elemento de interface do usuário que permite alt…"
click at [223, 168] on p at bounding box center [307, 170] width 227 height 7
type textarea "*"
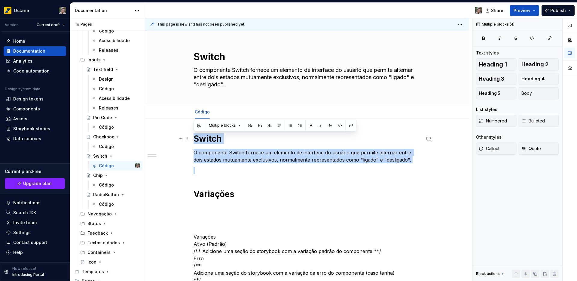
drag, startPoint x: 196, startPoint y: 184, endPoint x: 194, endPoint y: 140, distance: 44.0
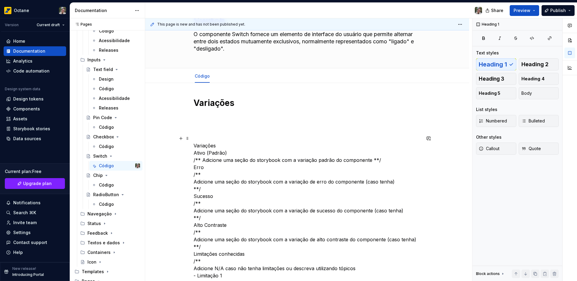
scroll to position [37, 0]
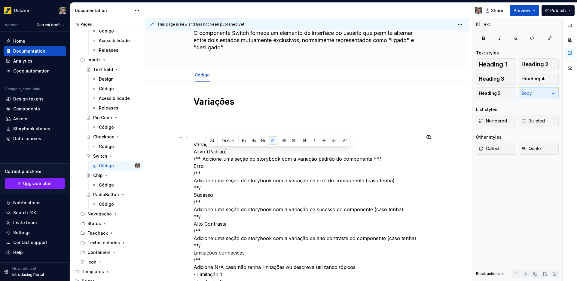
drag, startPoint x: 207, startPoint y: 152, endPoint x: 230, endPoint y: 151, distance: 22.9
click at [230, 151] on p "Variações Ativo (Padrão) /** Adicione uma seção do storybook com a variação pad…" at bounding box center [307, 260] width 227 height 253
copy p "(Padrão)"
click at [199, 116] on p at bounding box center [307, 115] width 227 height 7
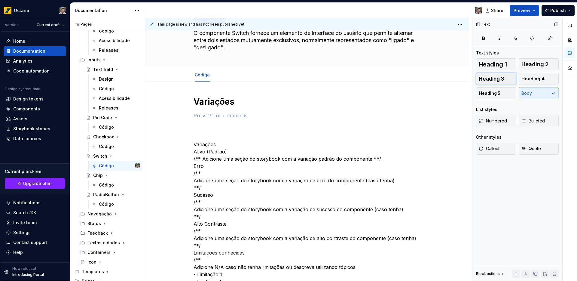
click at [494, 80] on span "Heading 3" at bounding box center [492, 79] width 26 height 6
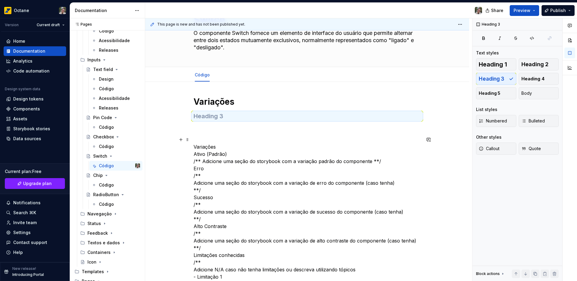
paste div
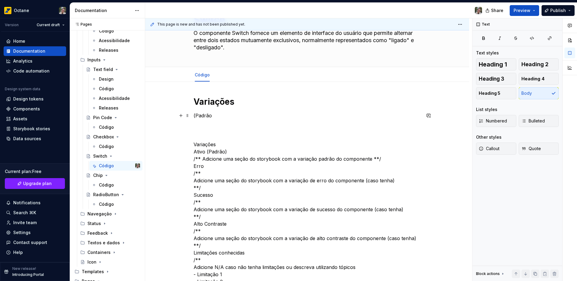
click at [196, 115] on p "(Padrão" at bounding box center [307, 115] width 227 height 7
click at [201, 116] on p "Padrão" at bounding box center [307, 115] width 227 height 7
click at [492, 77] on span "Heading 3" at bounding box center [492, 79] width 26 height 6
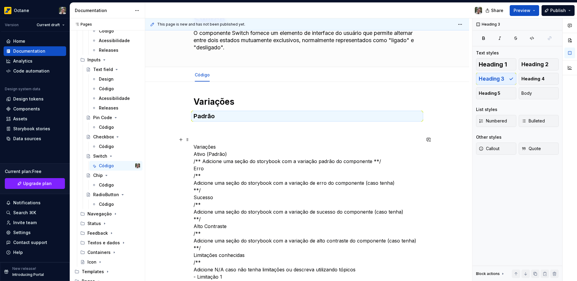
click at [217, 130] on p at bounding box center [307, 128] width 227 height 7
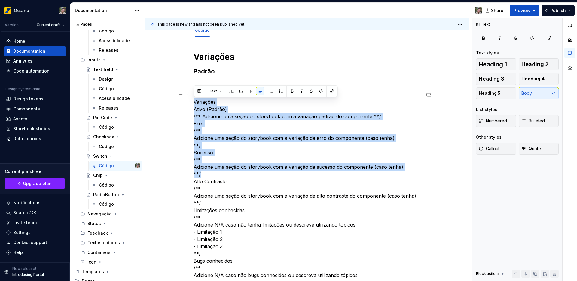
scroll to position [83, 0]
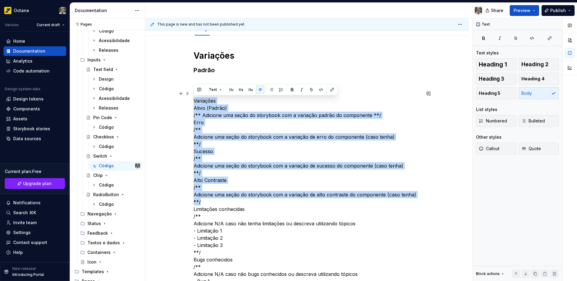
drag, startPoint x: 195, startPoint y: 128, endPoint x: 223, endPoint y: 201, distance: 78.6
click at [223, 201] on p "Variações Ativo (Padrão) /** Adicione uma seção do storybook com a variação pad…" at bounding box center [307, 216] width 227 height 253
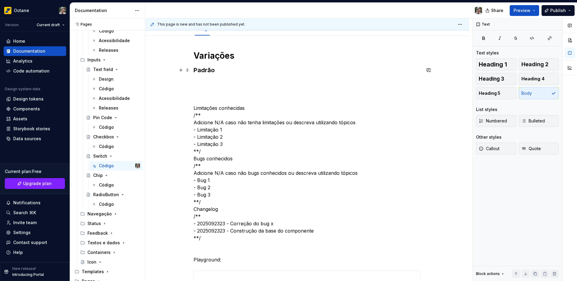
click at [204, 68] on h3 "Padrão" at bounding box center [307, 70] width 227 height 8
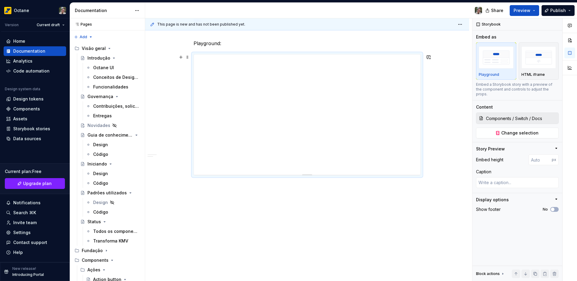
scroll to position [299, 0]
click at [302, 193] on div "Variações Padrão Limitações conhecidas /** Adicione N/A caso não tenha limitaçõ…" at bounding box center [307, 15] width 227 height 363
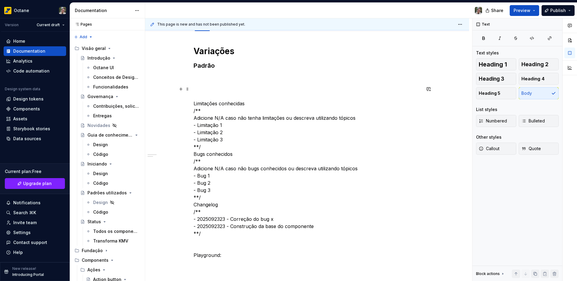
scroll to position [87, 0]
click at [212, 79] on p at bounding box center [307, 78] width 227 height 7
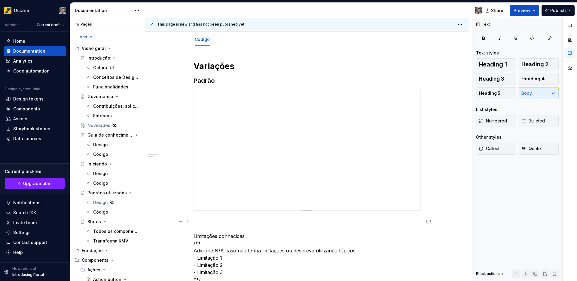
scroll to position [72, 0]
click at [207, 82] on h3 "Padrão" at bounding box center [307, 81] width 227 height 8
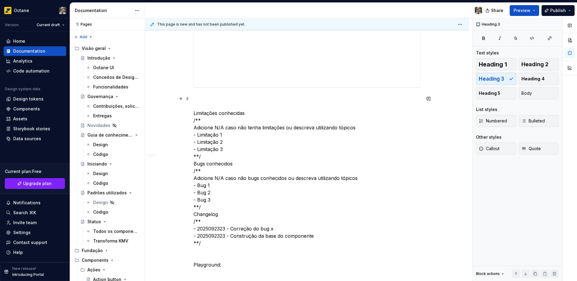
scroll to position [197, 0]
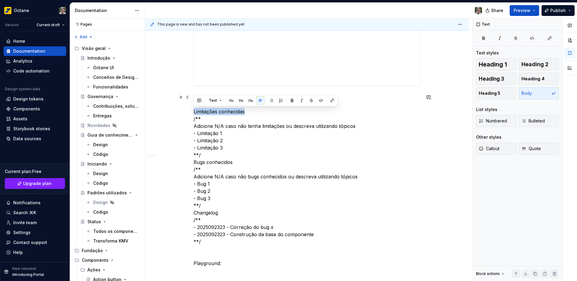
drag, startPoint x: 194, startPoint y: 112, endPoint x: 246, endPoint y: 113, distance: 52.0
click at [246, 113] on p "Limitações conhecidas /** Adicione N/A caso não tenha limitações ou descreva ut…" at bounding box center [307, 170] width 227 height 152
click at [493, 65] on span "Heading 1" at bounding box center [493, 64] width 28 height 6
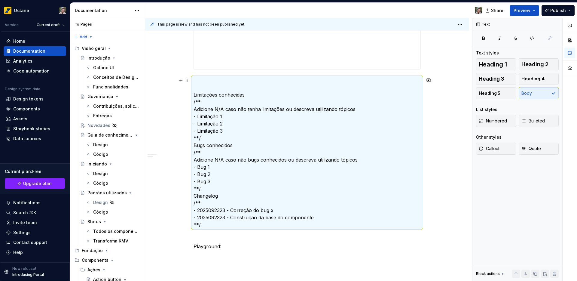
scroll to position [210, 0]
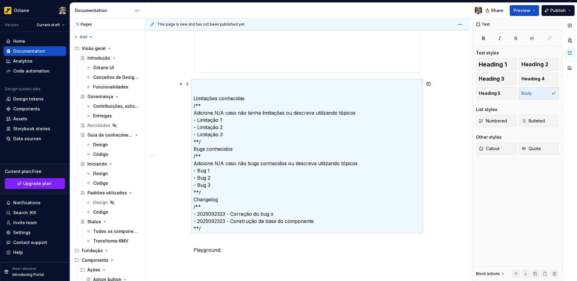
click at [201, 103] on p "Limitações conhecidas /** Adicione N/A caso não tenha limitações ou descreva ut…" at bounding box center [307, 156] width 227 height 152
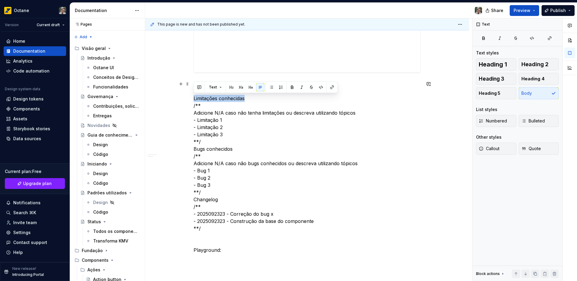
drag, startPoint x: 194, startPoint y: 97, endPoint x: 249, endPoint y: 100, distance: 55.1
click at [249, 100] on p "Limitações conhecidas /** Adicione N/A caso não tenha limitações ou descreva ut…" at bounding box center [307, 156] width 227 height 152
copy p "Limitações conhecidas"
click at [208, 80] on div "Variações Padrão Limitações conhecidas /** Adicione N/A caso não tenha limitaçõ…" at bounding box center [307, 93] width 227 height 341
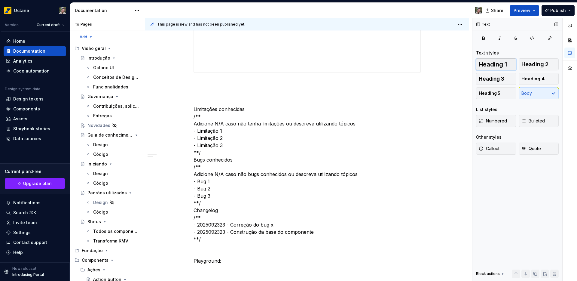
click at [496, 64] on span "Heading 1" at bounding box center [493, 64] width 28 height 6
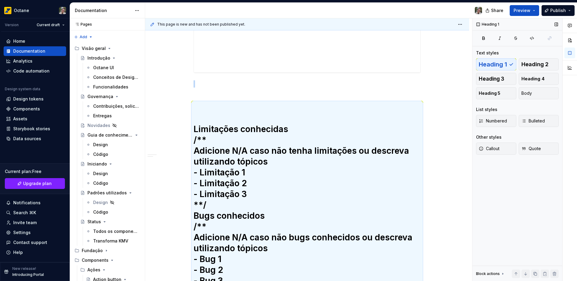
scroll to position [280, 0]
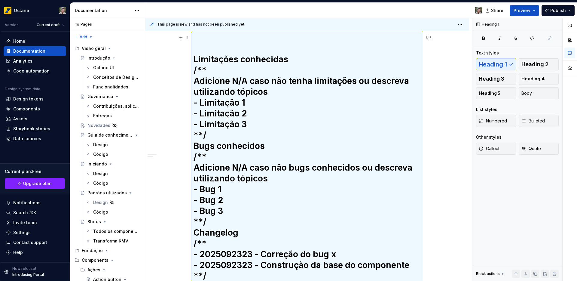
click at [255, 137] on h1 "Limitações conhecidas /** Adicione N/A caso não tenha limitações ou descreva ut…" at bounding box center [307, 156] width 227 height 249
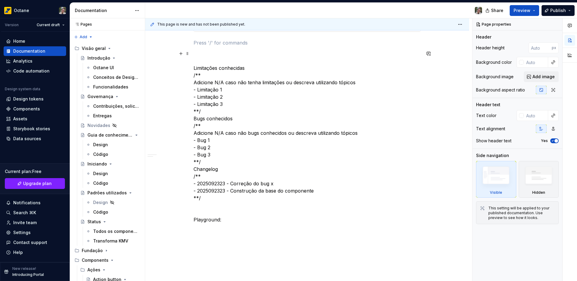
scroll to position [228, 0]
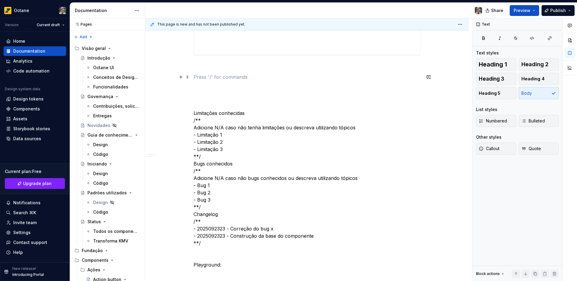
click at [199, 75] on p at bounding box center [307, 76] width 227 height 7
click at [199, 70] on div "Variações Padrão Limitações conhecidas /** Adicione N/A caso não tenha limitaçõ…" at bounding box center [307, 92] width 227 height 374
click at [198, 68] on p at bounding box center [307, 66] width 227 height 7
click at [202, 64] on p "Limitações conhecidas" at bounding box center [307, 66] width 227 height 7
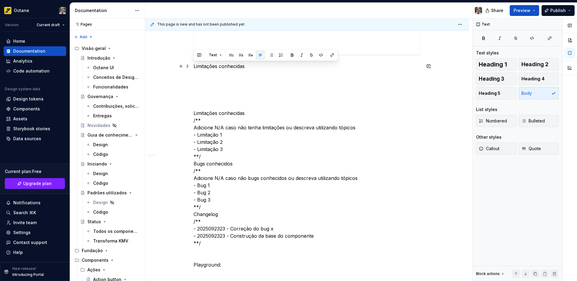
click at [202, 64] on p "Limitações conhecidas" at bounding box center [307, 66] width 227 height 7
click at [231, 56] on button "button" at bounding box center [231, 55] width 8 height 8
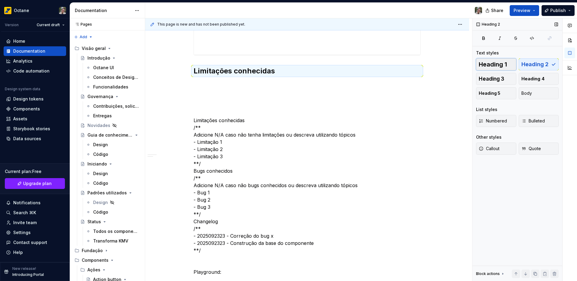
click at [497, 66] on span "Heading 1" at bounding box center [493, 64] width 28 height 6
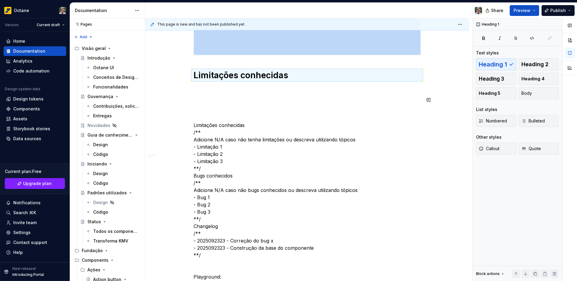
drag, startPoint x: 236, startPoint y: 105, endPoint x: 232, endPoint y: 113, distance: 8.8
click at [236, 105] on div "Variações Padrão Limitações conhecidas Limitações conhecidas /** Adicione N/A c…" at bounding box center [307, 98] width 227 height 386
drag, startPoint x: 218, startPoint y: 140, endPoint x: 225, endPoint y: 139, distance: 7.2
click at [225, 139] on p "Limitações conhecidas /** Adicione N/A caso não tenha limitações ou descreva ut…" at bounding box center [307, 183] width 227 height 152
drag, startPoint x: 225, startPoint y: 140, endPoint x: 217, endPoint y: 141, distance: 7.9
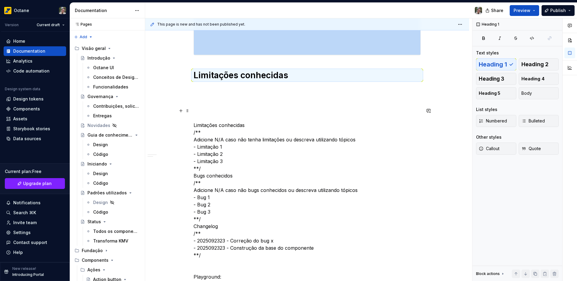
click at [217, 141] on p "Limitações conhecidas /** Adicione N/A caso não tenha limitações ou descreva ut…" at bounding box center [307, 183] width 227 height 152
click at [226, 156] on p "Limitações conhecidas /** Adicione N/A caso não tenha limitações ou descreva ut…" at bounding box center [307, 183] width 227 height 152
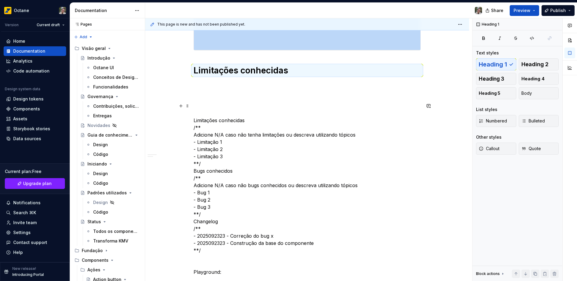
scroll to position [239, 0]
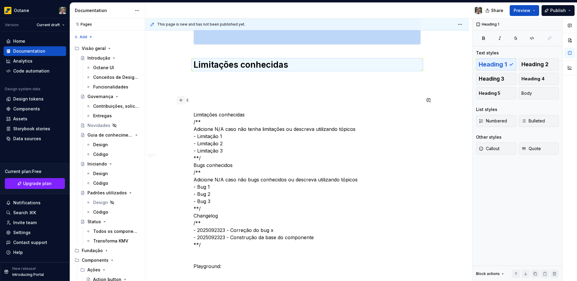
click at [184, 97] on button "button" at bounding box center [181, 100] width 8 height 8
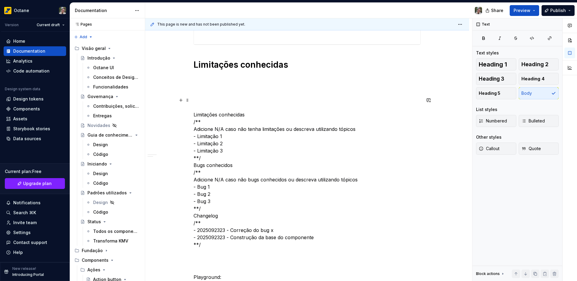
click at [208, 106] on p "Limitações conhecidas /** Adicione N/A caso não tenha limitações ou descreva ut…" at bounding box center [307, 173] width 227 height 152
drag, startPoint x: 217, startPoint y: 129, endPoint x: 226, endPoint y: 130, distance: 9.1
click at [226, 130] on p "Limitações conhecidas /** Adicione N/A caso não tenha limitações ou descreva ut…" at bounding box center [307, 173] width 227 height 152
copy p "N/A"
click at [199, 82] on p at bounding box center [307, 78] width 227 height 7
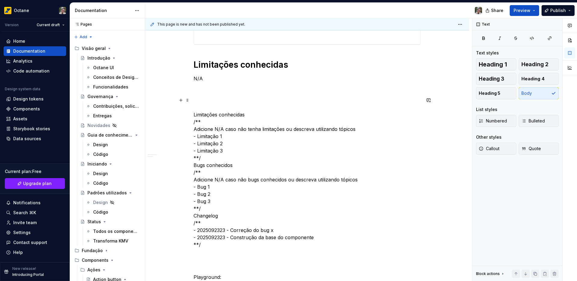
click at [229, 98] on p "Limitações conhecidas /** Adicione N/A caso não tenha limitações ou descreva ut…" at bounding box center [307, 173] width 227 height 152
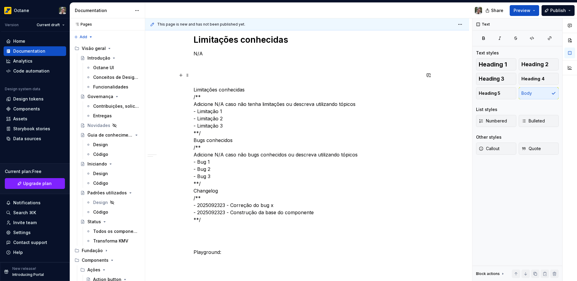
scroll to position [269, 0]
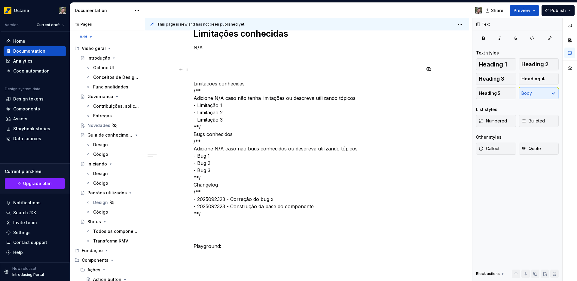
click at [205, 133] on p "Limitações conhecidas /** Adicione N/A caso não tenha limitações ou descreva ut…" at bounding box center [307, 142] width 227 height 152
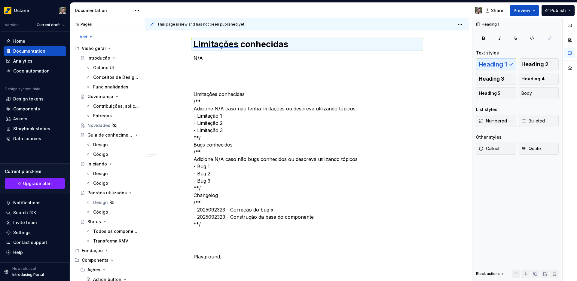
drag, startPoint x: 193, startPoint y: 47, endPoint x: 233, endPoint y: 50, distance: 40.7
click at [239, 47] on div "This page is new and has not been published yet. Switch O componente Switch for…" at bounding box center [308, 149] width 327 height 263
click at [205, 56] on p "N/A" at bounding box center [307, 57] width 227 height 7
click at [204, 59] on p "N/A" at bounding box center [307, 57] width 227 height 7
click at [200, 58] on p "N/A" at bounding box center [307, 57] width 227 height 7
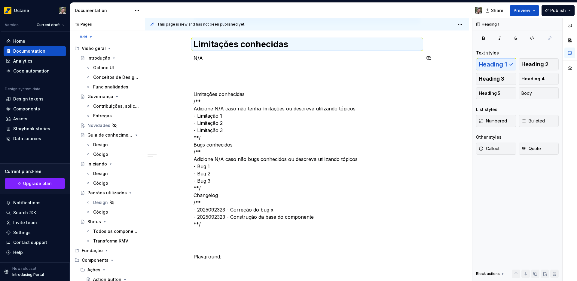
click at [197, 43] on h1 "Limitações conhecidas" at bounding box center [307, 44] width 227 height 11
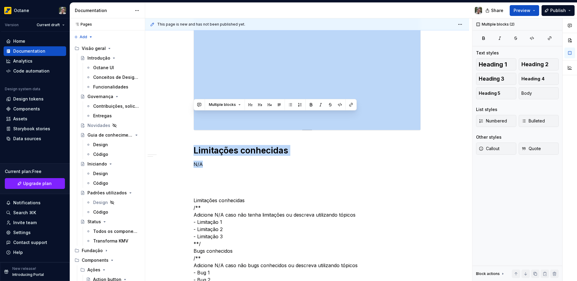
scroll to position [129, 0]
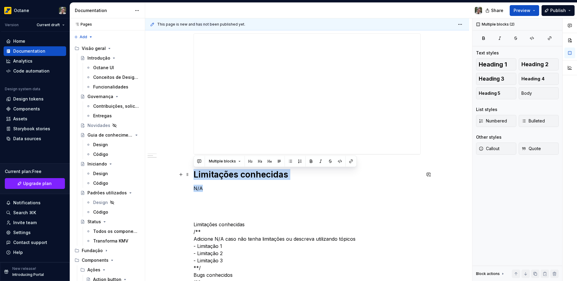
drag, startPoint x: 202, startPoint y: 57, endPoint x: 195, endPoint y: 177, distance: 119.3
click at [195, 177] on div "Variações Padrão Limitações conhecidas N/A Limitações conhecidas /** Adicione N…" at bounding box center [307, 203] width 227 height 397
copy div "Limitações conhecidas N/A"
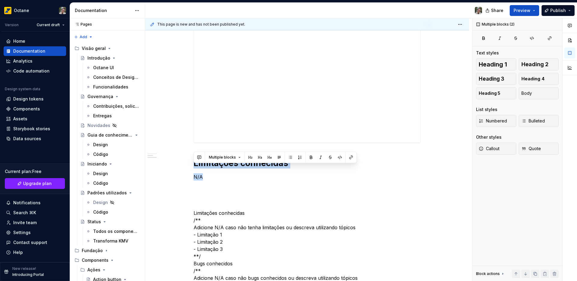
scroll to position [174, 0]
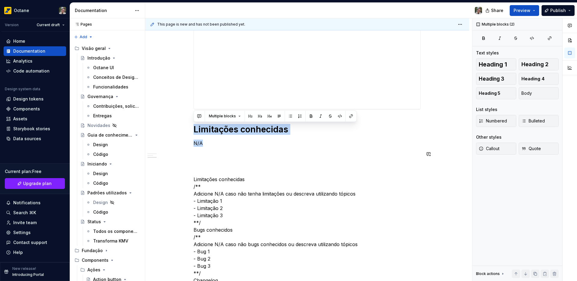
click at [205, 158] on div "Variações Padrão Limitações conhecidas N/A Limitações conhecidas /** Adicione N…" at bounding box center [307, 157] width 227 height 397
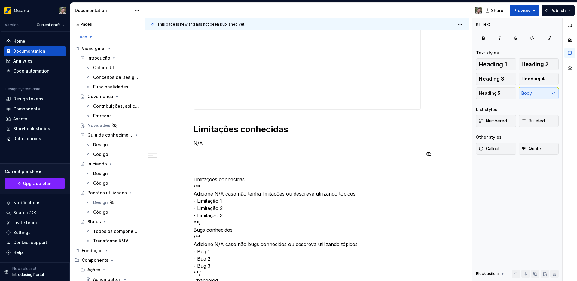
click at [203, 154] on p at bounding box center [307, 153] width 227 height 7
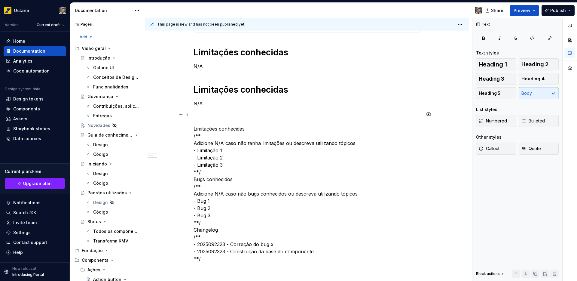
scroll to position [255, 0]
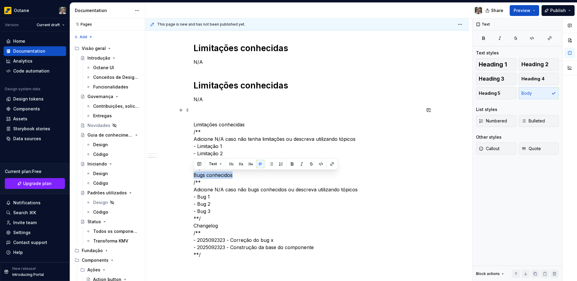
drag, startPoint x: 194, startPoint y: 175, endPoint x: 236, endPoint y: 175, distance: 42.1
click at [236, 175] on p "Limitações conhecidas /** Adicione N/A caso não tenha limitações ou descreva ut…" at bounding box center [307, 182] width 227 height 152
copy p "Bugs conhecidos"
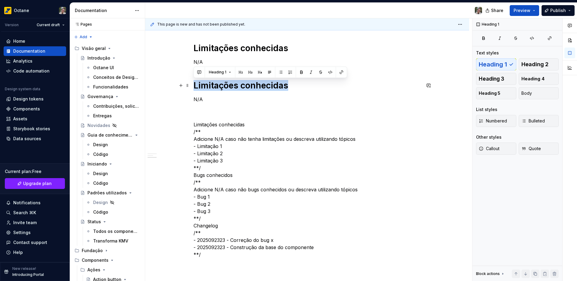
drag, startPoint x: 195, startPoint y: 82, endPoint x: 287, endPoint y: 87, distance: 91.8
click at [287, 87] on h1 "Limitações conhecidas" at bounding box center [307, 85] width 227 height 11
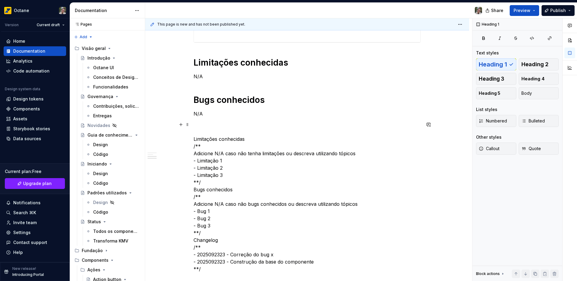
scroll to position [296, 0]
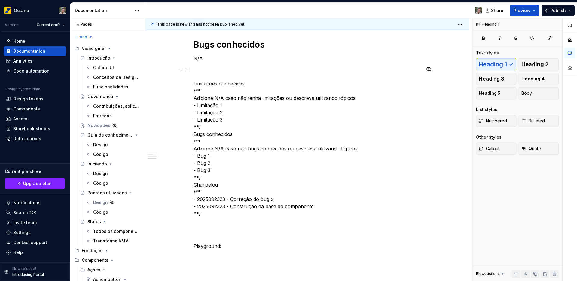
click at [206, 185] on p "Limitações conhecidas /** Adicione N/A caso não tenha limitações ou descreva ut…" at bounding box center [307, 142] width 227 height 152
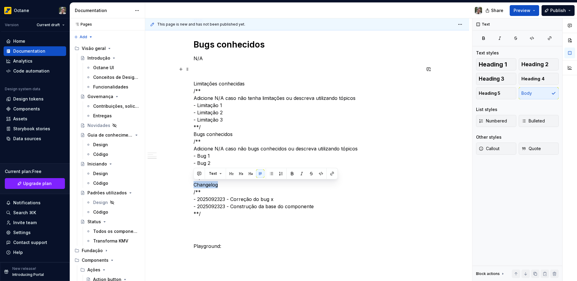
copy p "Changelog"
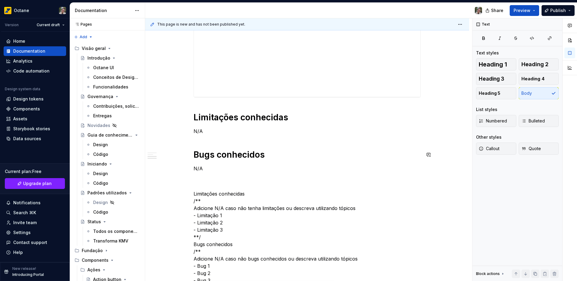
scroll to position [183, 0]
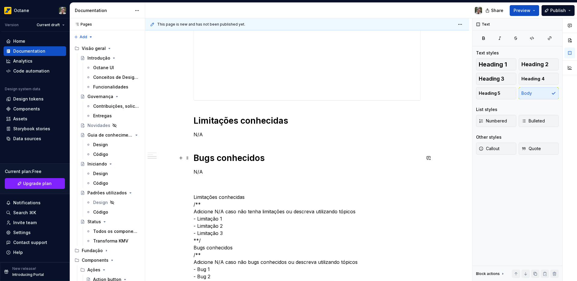
click at [251, 160] on h1 "Bugs conhecidos" at bounding box center [307, 157] width 227 height 11
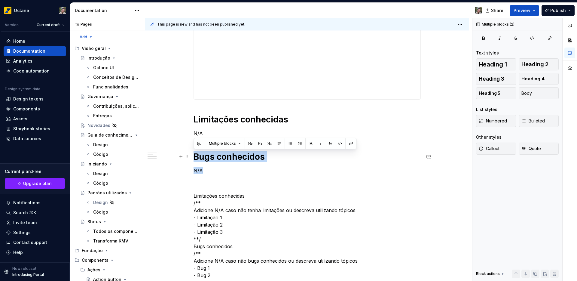
drag, startPoint x: 207, startPoint y: 171, endPoint x: 195, endPoint y: 159, distance: 16.4
click at [195, 159] on div "Variações Padrão Limitações conhecidas N/A Bugs conhecidos N/A Limitações conhe…" at bounding box center [307, 160] width 227 height 423
copy div "Bugs conhecidos N/A"
click at [208, 176] on div "Variações Padrão Limitações conhecidas N/A Bugs conhecidos N/A Limitações conhe…" at bounding box center [307, 160] width 227 height 423
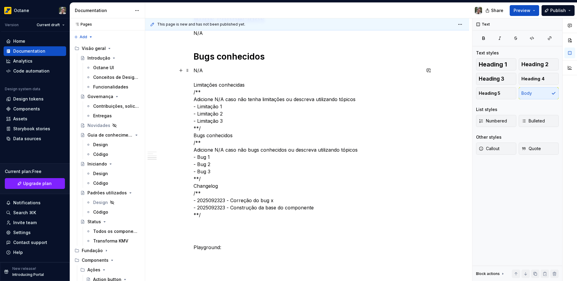
scroll to position [326, 0]
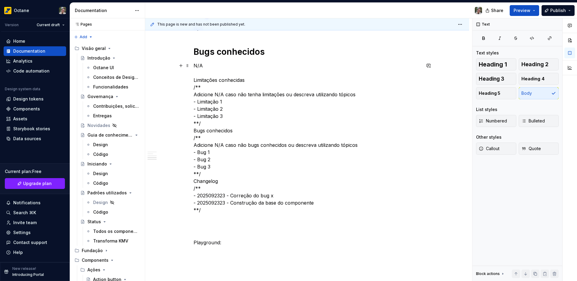
click at [205, 184] on p "N/A Limitações conhecidas /** Adicione N/A caso não tenha limitações ou descrev…" at bounding box center [307, 138] width 227 height 152
copy p "Changelog"
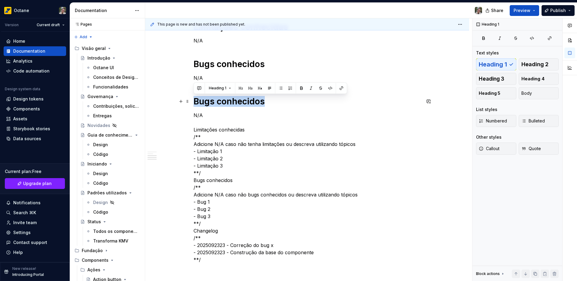
drag, startPoint x: 195, startPoint y: 102, endPoint x: 263, endPoint y: 100, distance: 68.0
click at [263, 100] on h1 "Bugs conhecidos" at bounding box center [307, 101] width 227 height 11
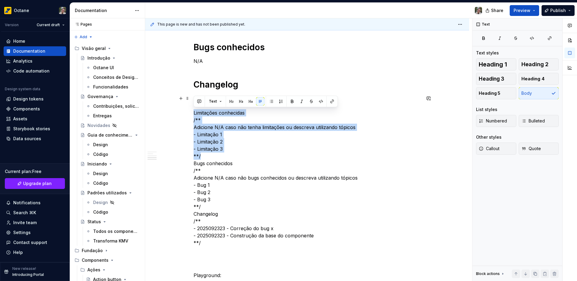
scroll to position [303, 0]
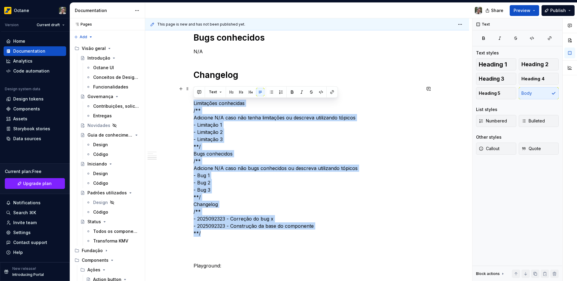
drag, startPoint x: 194, startPoint y: 119, endPoint x: 206, endPoint y: 233, distance: 114.6
click at [206, 233] on p "N/A Limitações conhecidas /** Adicione N/A caso não tenha limitações ou descrev…" at bounding box center [307, 161] width 227 height 152
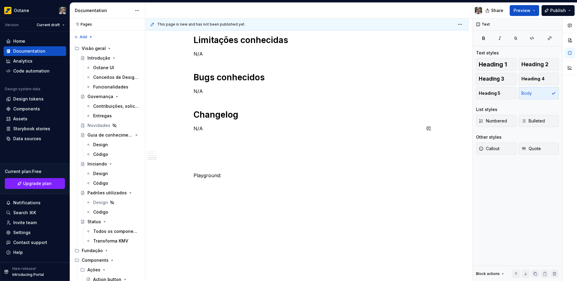
scroll to position [263, 0]
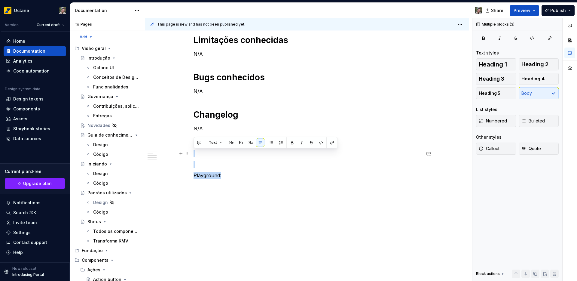
drag, startPoint x: 222, startPoint y: 178, endPoint x: 196, endPoint y: 155, distance: 35.4
click at [196, 155] on div "Variações Padrão Limitações conhecidas N/A Bugs conhecidos N/A Changelog N/A Pl…" at bounding box center [307, 30] width 227 height 320
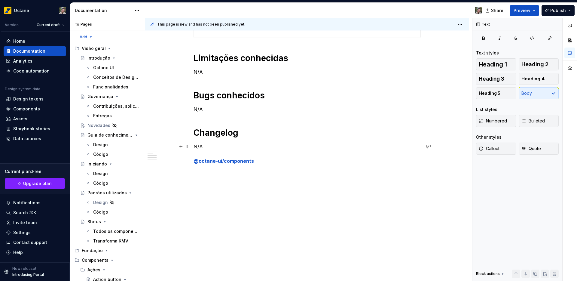
scroll to position [231, 0]
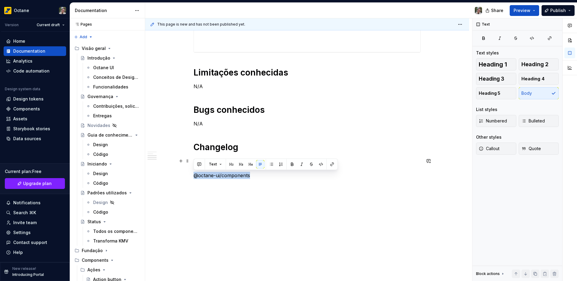
drag, startPoint x: 252, startPoint y: 177, endPoint x: 195, endPoint y: 176, distance: 57.2
click at [196, 176] on p "N/A @octane-ui/components" at bounding box center [307, 168] width 227 height 22
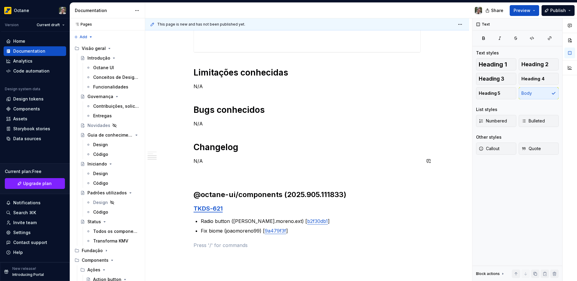
scroll to position [290, 0]
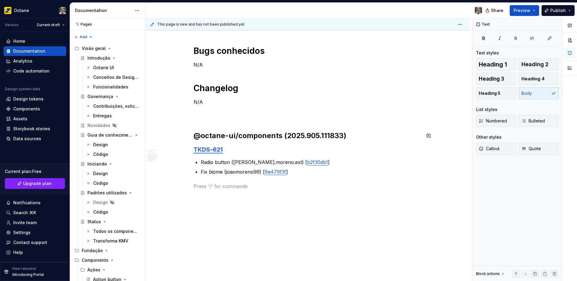
click at [208, 130] on div "Variações Padrão Limitações conhecidas N/A Bugs conhecidos N/A Changelog N/A @o…" at bounding box center [307, 17] width 227 height 346
click at [202, 136] on h2 "@octane-ui/components (2025.905.111833)" at bounding box center [307, 136] width 227 height 10
click at [209, 91] on h1 "Changelog" at bounding box center [307, 88] width 227 height 11
click at [227, 131] on h2 "@octane-ui/components (2025.905.111833)" at bounding box center [307, 136] width 227 height 10
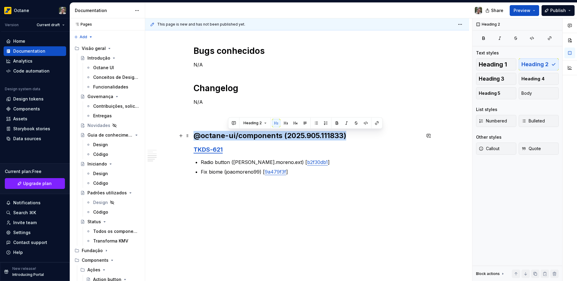
click at [227, 131] on h2 "@octane-ui/components (2025.905.111833)" at bounding box center [307, 136] width 227 height 10
click at [499, 77] on span "Heading 3" at bounding box center [492, 79] width 26 height 6
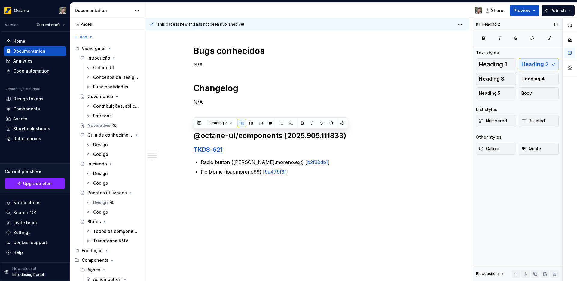
scroll to position [285, 0]
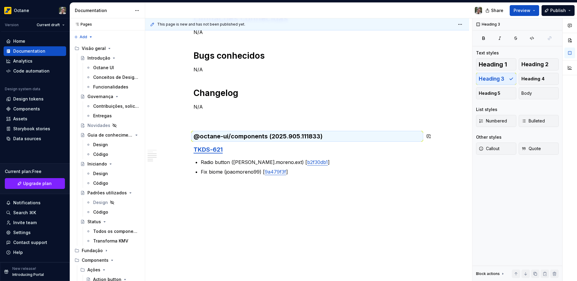
click at [221, 121] on p "N/A" at bounding box center [307, 114] width 227 height 22
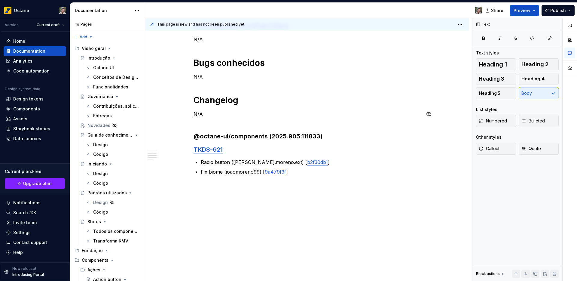
scroll to position [270, 0]
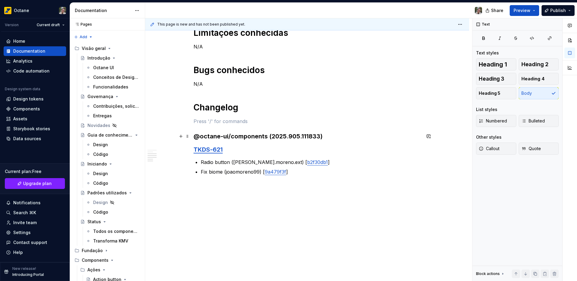
click at [326, 132] on h3 "@octane-ui/components (2025.905.111833)" at bounding box center [307, 136] width 227 height 8
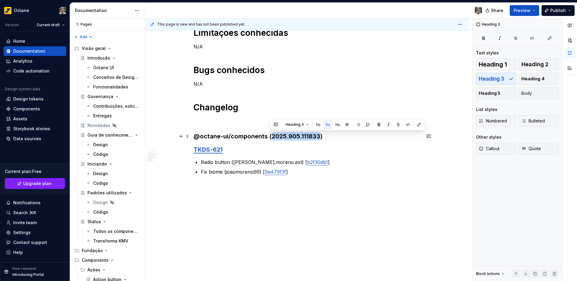
drag, startPoint x: 319, startPoint y: 137, endPoint x: 271, endPoint y: 137, distance: 47.8
click at [271, 137] on h3 "@octane-ui/components (2025.905.111833)" at bounding box center [307, 136] width 227 height 8
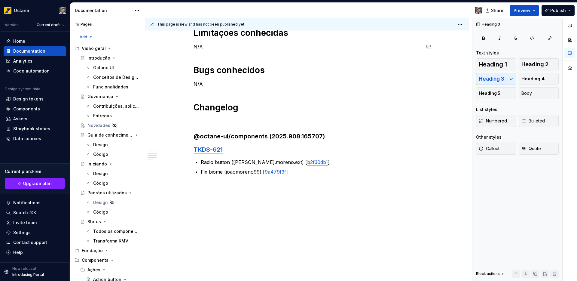
type textarea "*"
click at [212, 152] on link "TKDS-621" at bounding box center [208, 149] width 29 height 7
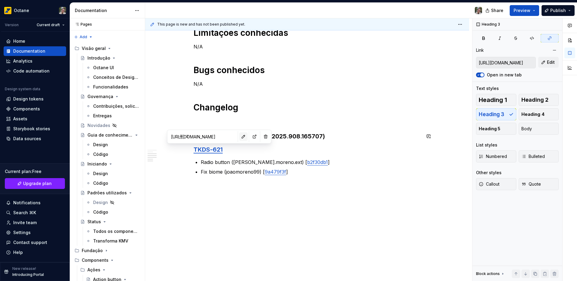
click at [239, 137] on button "button" at bounding box center [243, 136] width 8 height 8
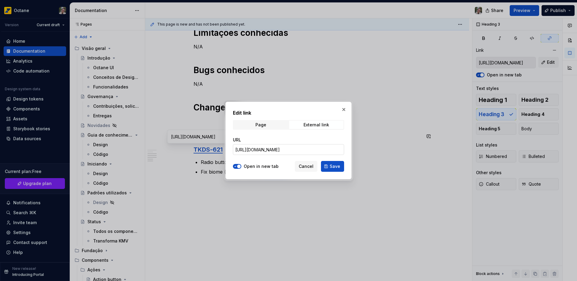
click at [264, 149] on input "[URL][DOMAIN_NAME]" at bounding box center [288, 149] width 111 height 11
paste input "43"
drag, startPoint x: 337, startPoint y: 150, endPoint x: 316, endPoint y: 150, distance: 20.8
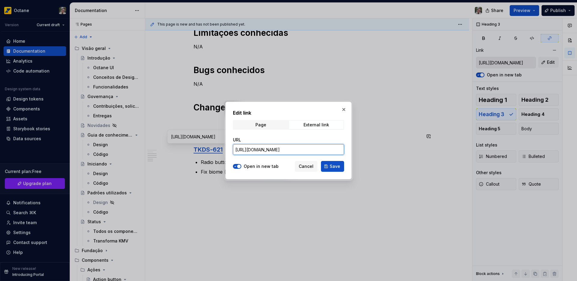
click at [316, 150] on input "[URL][DOMAIN_NAME]" at bounding box center [288, 149] width 111 height 11
type input "[URL][DOMAIN_NAME]"
click at [335, 170] on button "Save" at bounding box center [332, 166] width 23 height 11
type input "[URL][DOMAIN_NAME]"
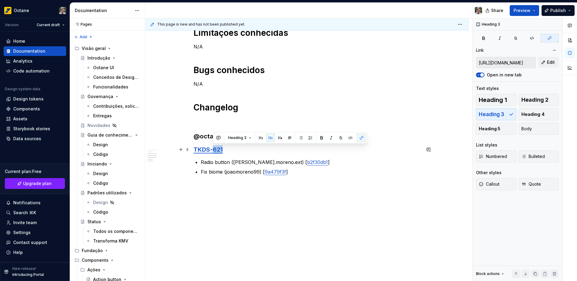
drag, startPoint x: 214, startPoint y: 150, endPoint x: 223, endPoint y: 149, distance: 8.1
click at [223, 149] on link "TKDS-621" at bounding box center [208, 149] width 29 height 7
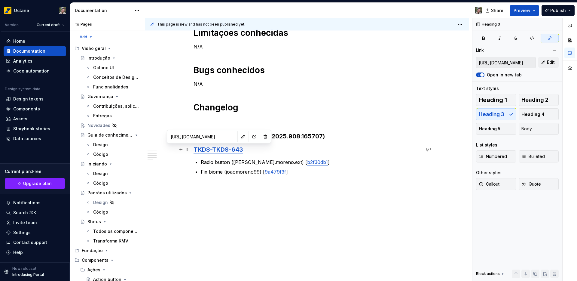
click at [213, 152] on link "TKDS-TKDS-643" at bounding box center [219, 149] width 50 height 7
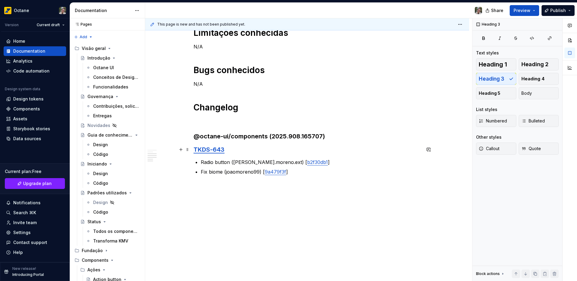
click at [206, 149] on link "TKDS-643" at bounding box center [209, 149] width 31 height 7
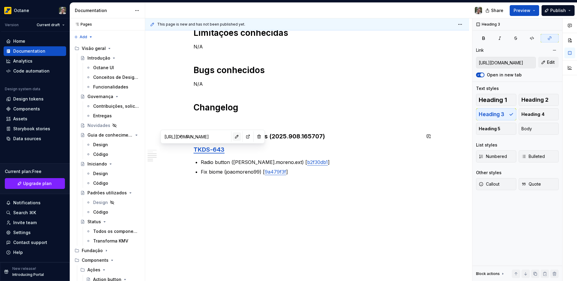
click at [233, 137] on button "button" at bounding box center [237, 136] width 8 height 8
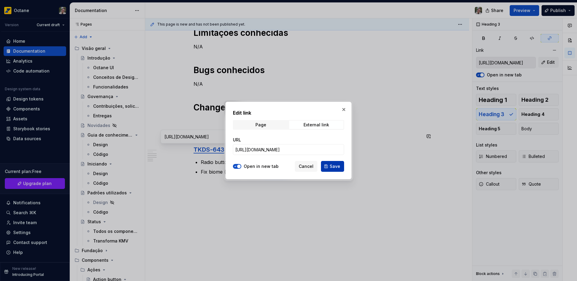
click at [333, 164] on span "Save" at bounding box center [335, 166] width 11 height 6
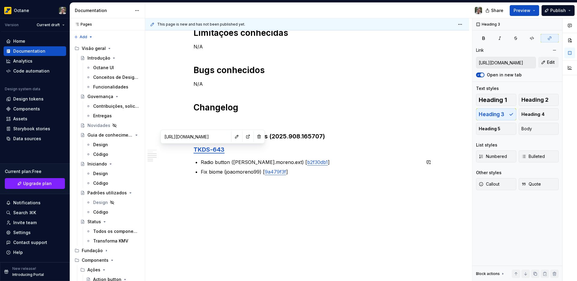
click at [274, 151] on h3 "TKDS-643" at bounding box center [307, 149] width 227 height 8
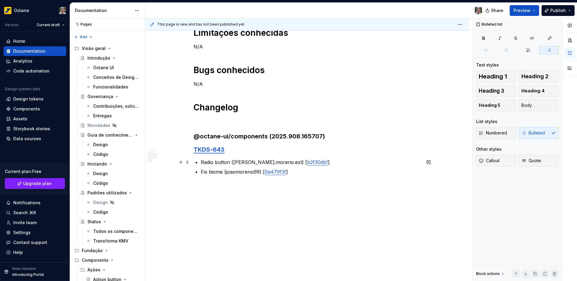
click at [202, 162] on p "Radio button ([PERSON_NAME].moreno.ext) [ b2f30db1 ]" at bounding box center [311, 162] width 220 height 7
drag, startPoint x: 202, startPoint y: 163, endPoint x: 229, endPoint y: 162, distance: 28.0
click at [229, 162] on p "Radio button ([PERSON_NAME].moreno.ext) [ b2f30db1 ]" at bounding box center [311, 162] width 220 height 7
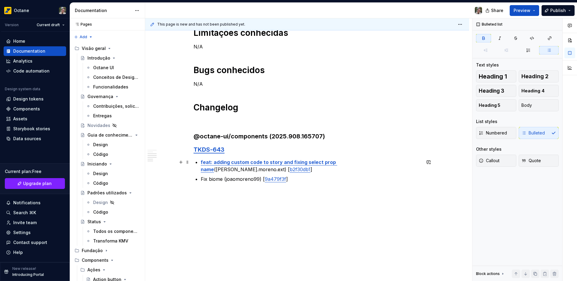
click at [277, 163] on strong "feat: adding custom code to story and fixing select prop name" at bounding box center [269, 165] width 137 height 13
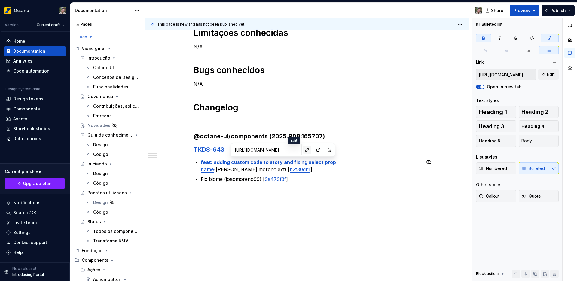
click at [303, 150] on button "button" at bounding box center [307, 150] width 8 height 8
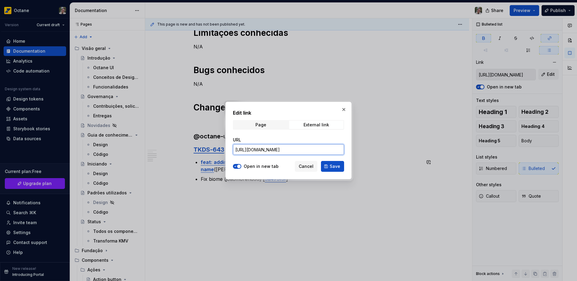
drag, startPoint x: 298, startPoint y: 152, endPoint x: 355, endPoint y: 150, distance: 56.9
click at [355, 150] on div "Edit link Page External link URL [URL][DOMAIN_NAME] Open in new tab Cancel Save" at bounding box center [288, 140] width 577 height 281
drag, startPoint x: 319, startPoint y: 149, endPoint x: 240, endPoint y: 149, distance: 78.5
click at [240, 149] on input "[URL][DOMAIN_NAME]" at bounding box center [288, 149] width 111 height 11
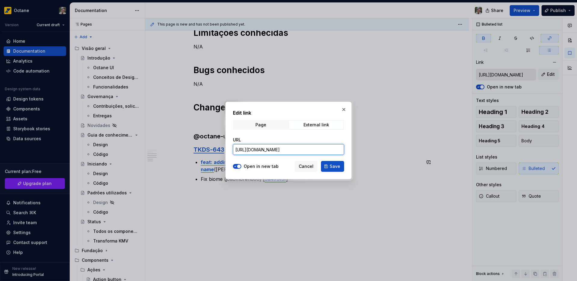
click at [265, 152] on input "[URL][DOMAIN_NAME]" at bounding box center [288, 149] width 111 height 11
click at [342, 112] on button "button" at bounding box center [344, 109] width 8 height 8
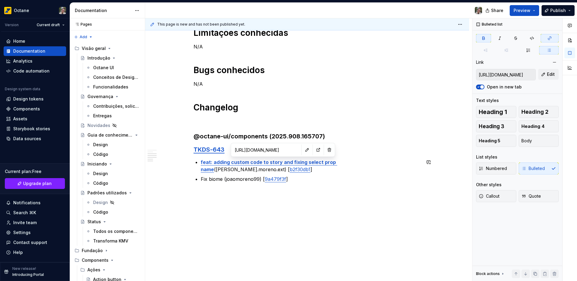
click at [312, 175] on p "Fix biome (joaomoreno99) [ 9a479f3f ]" at bounding box center [311, 178] width 220 height 7
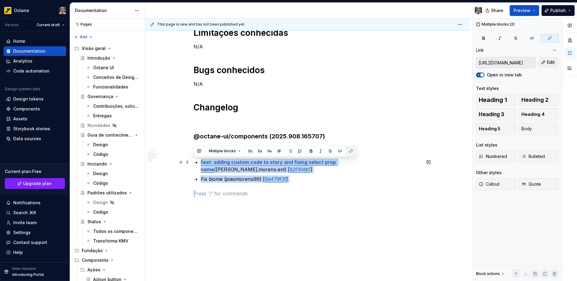
drag, startPoint x: 310, startPoint y: 174, endPoint x: 199, endPoint y: 165, distance: 111.3
click at [199, 165] on div "Variações Padrão Limitações conhecidas N/A Bugs conhecidos N/A Changelog @octan…" at bounding box center [307, 30] width 227 height 334
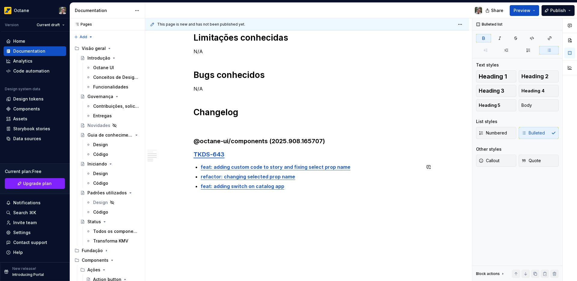
scroll to position [270, 0]
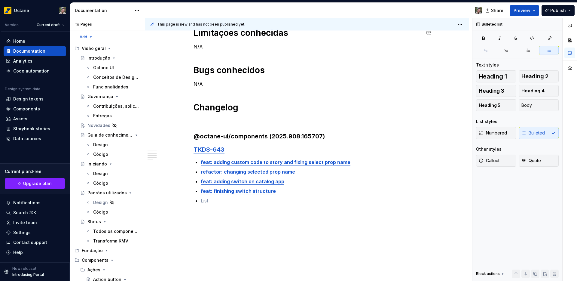
type textarea "*"
click at [350, 225] on div "This page is new and has not been published yet. Switch O componente Switch for…" at bounding box center [308, 149] width 327 height 263
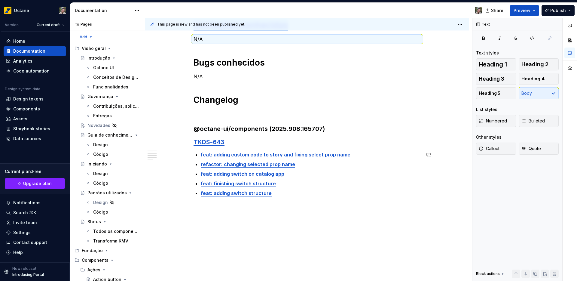
scroll to position [285, 0]
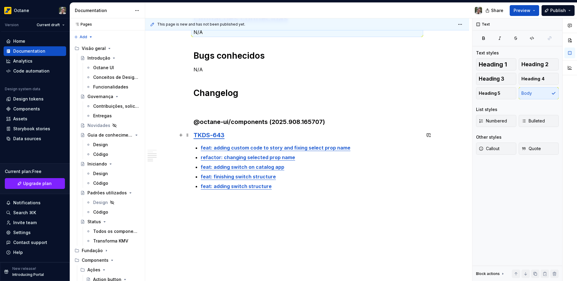
click at [213, 136] on link "TKDS-643" at bounding box center [209, 134] width 31 height 7
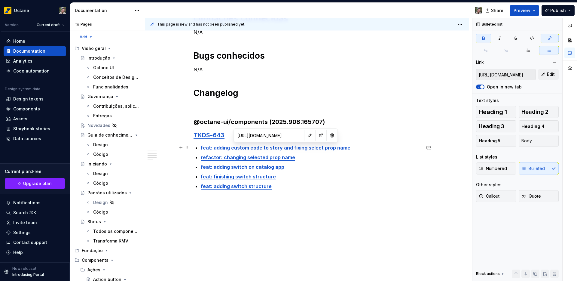
click at [279, 145] on strong "feat: adding custom code to story and fixing select prop name" at bounding box center [276, 148] width 150 height 6
type input "[URL][DOMAIN_NAME]"
click at [270, 159] on strong "refactor: changing selected prop name" at bounding box center [248, 157] width 94 height 6
click at [330, 212] on div "Variações Padrão Limitações conhecidas N/A Bugs conhecidos N/A Changelog @octan…" at bounding box center [307, 57] width 324 height 447
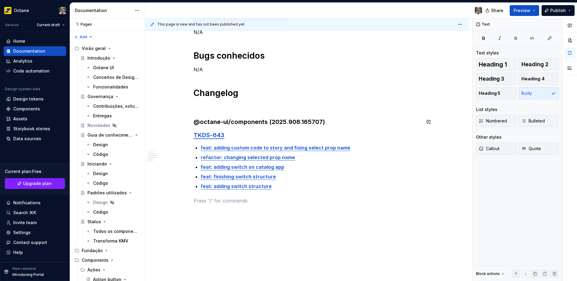
click at [235, 110] on p at bounding box center [307, 106] width 227 height 7
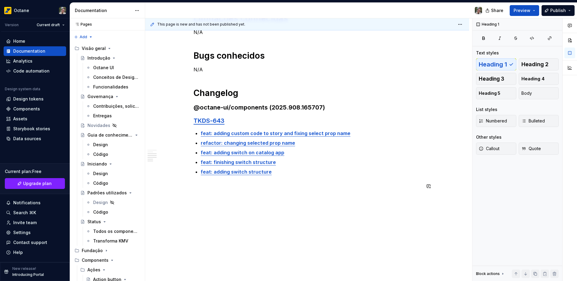
click at [399, 223] on div "Variações Padrão Limitações conhecidas N/A Bugs conhecidos N/A Changelog @octan…" at bounding box center [307, 57] width 324 height 447
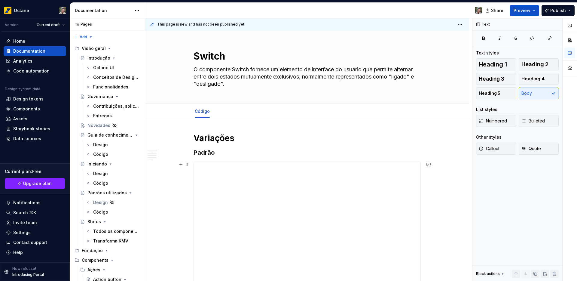
scroll to position [0, 0]
click at [535, 7] on button "Preview" at bounding box center [524, 10] width 29 height 11
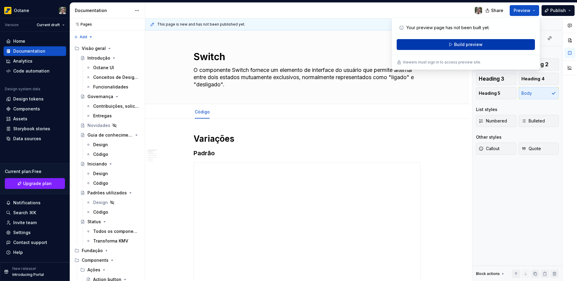
click at [461, 44] on span "Build preview" at bounding box center [468, 45] width 29 height 6
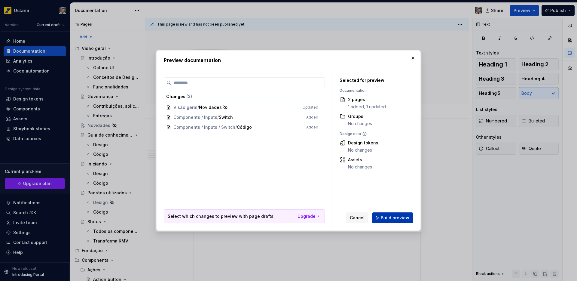
click at [402, 218] on span "Build preview" at bounding box center [395, 218] width 29 height 6
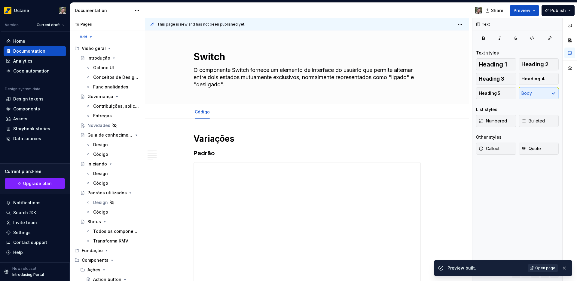
click at [549, 269] on span "Open page" at bounding box center [546, 268] width 20 height 5
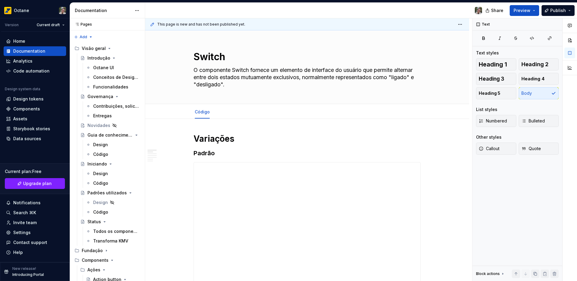
type textarea "*"
